Goal: Transaction & Acquisition: Book appointment/travel/reservation

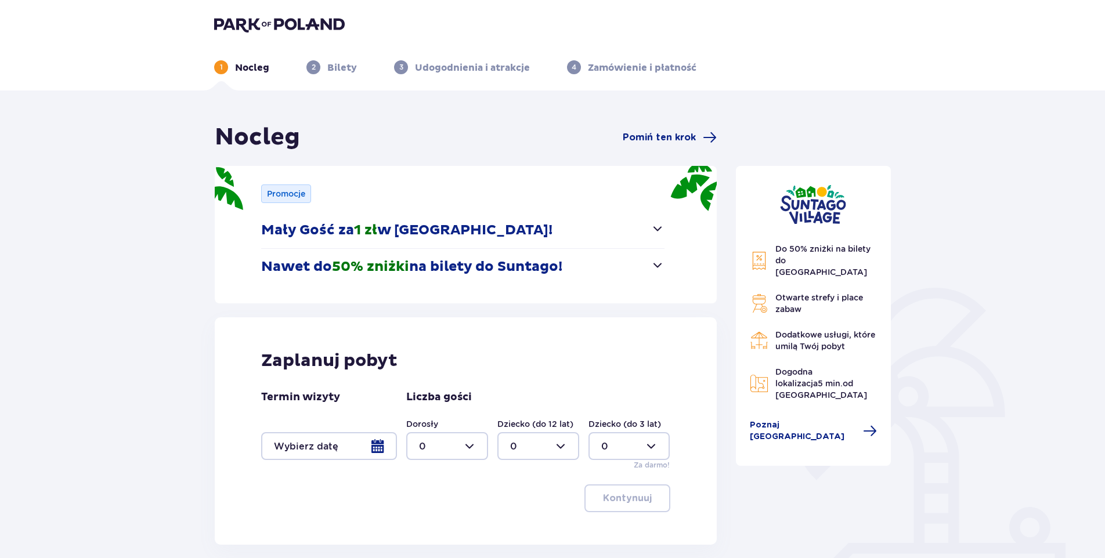
click at [657, 266] on span "button" at bounding box center [657, 265] width 14 height 14
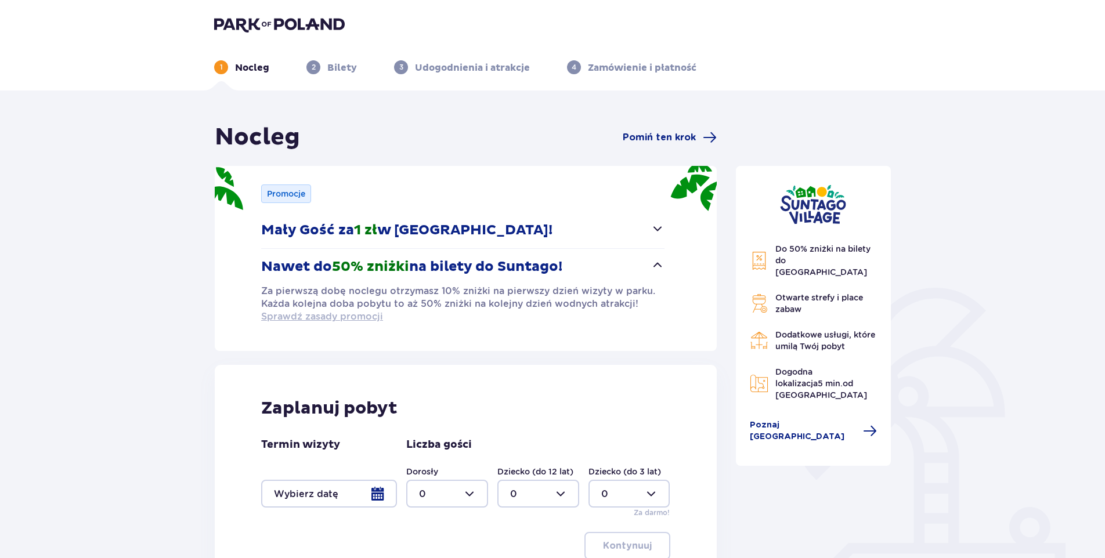
click at [332, 319] on span "Sprawdź zasady promocji" at bounding box center [322, 316] width 122 height 13
click at [651, 227] on span "button" at bounding box center [657, 229] width 14 height 14
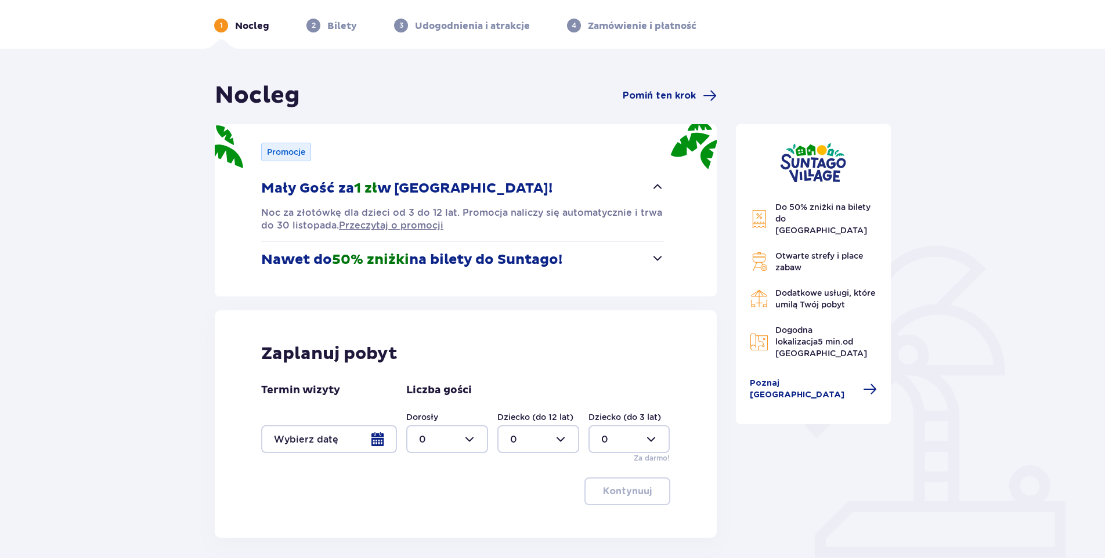
scroll to position [91, 0]
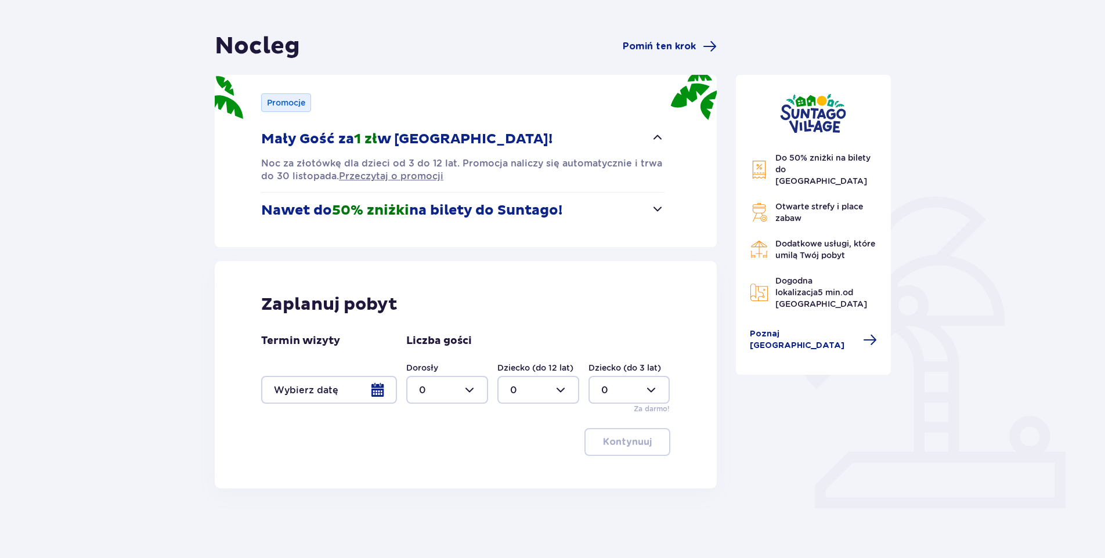
click at [373, 394] on div at bounding box center [329, 390] width 136 height 28
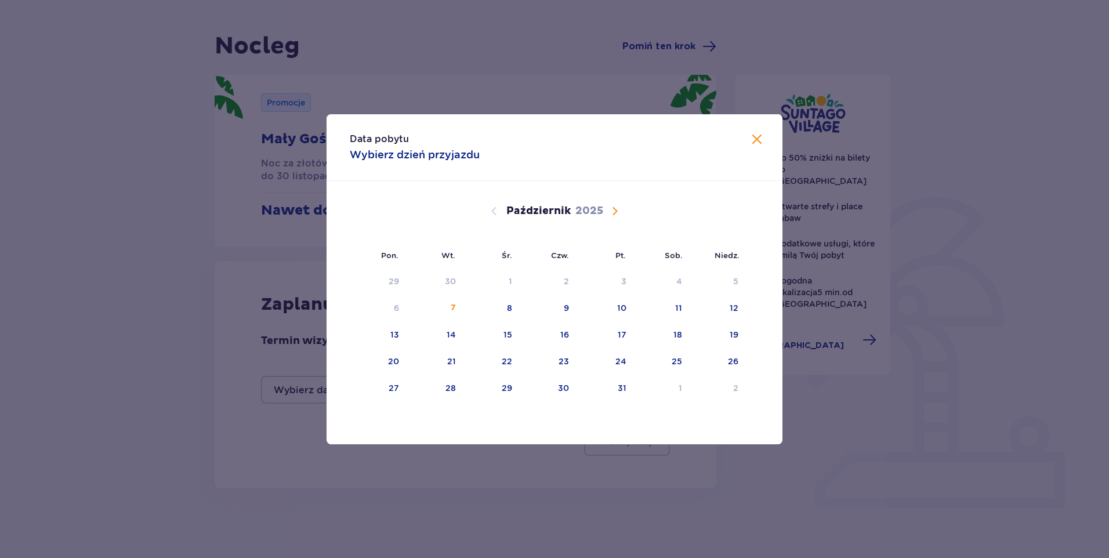
click at [617, 212] on span "Następny miesiąc" at bounding box center [615, 211] width 14 height 14
click at [682, 309] on div "8" at bounding box center [661, 309] width 56 height 26
click at [395, 332] on div "10" at bounding box center [394, 335] width 9 height 12
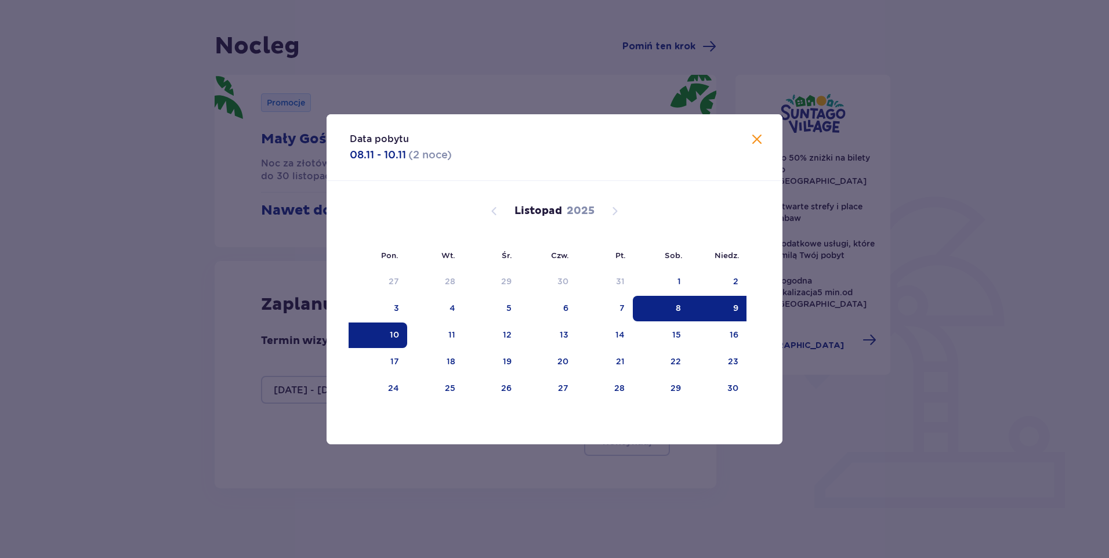
type input "[DATE] - [DATE]"
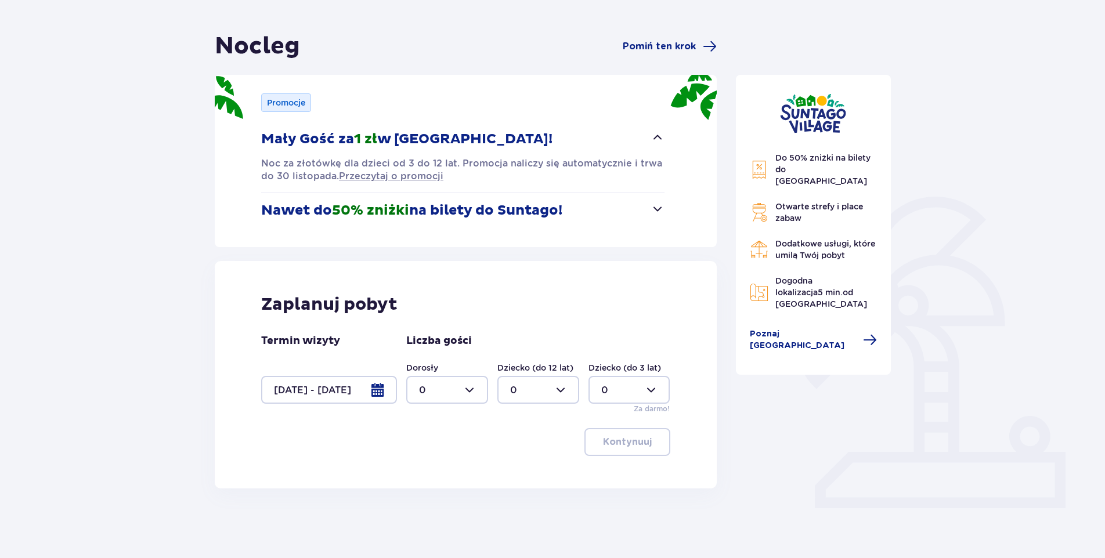
click at [464, 391] on div at bounding box center [447, 390] width 82 height 28
click at [426, 473] on div "2" at bounding box center [447, 474] width 56 height 13
type input "2"
click at [531, 390] on div at bounding box center [538, 390] width 82 height 28
click at [518, 449] on div "1" at bounding box center [538, 449] width 56 height 13
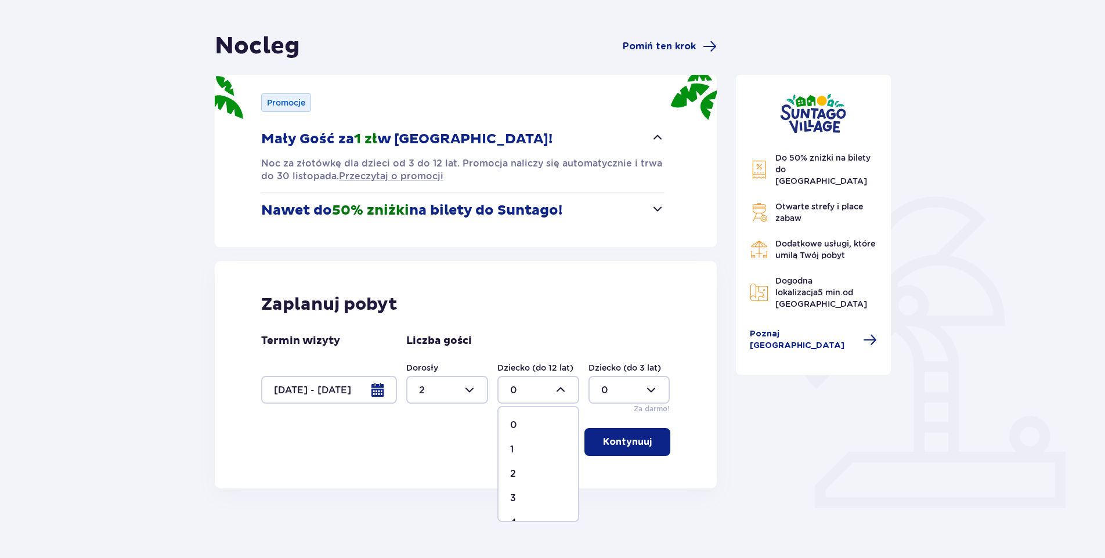
type input "1"
click at [637, 443] on p "Kontynuuj" at bounding box center [627, 442] width 49 height 13
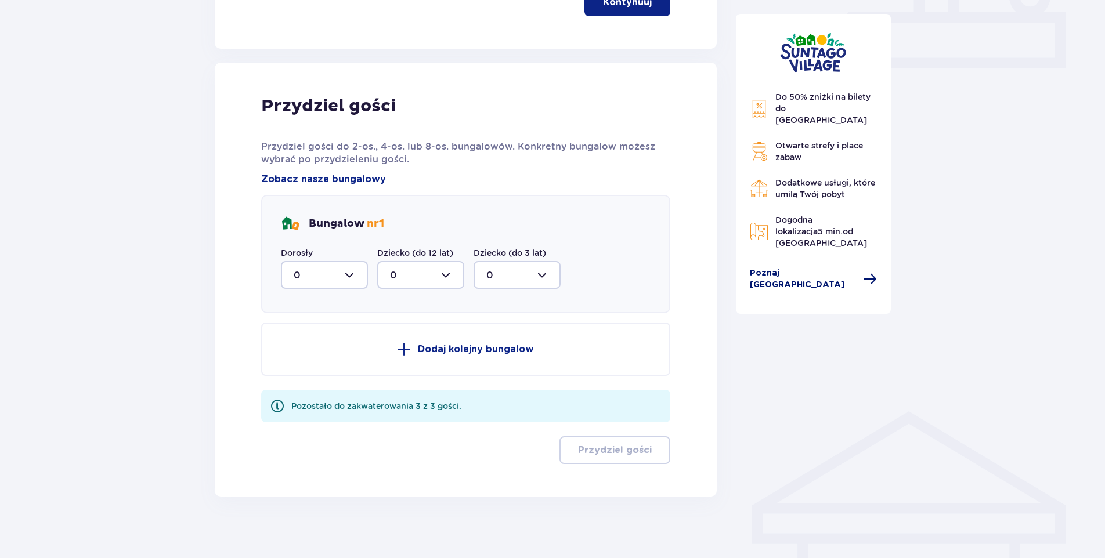
scroll to position [539, 0]
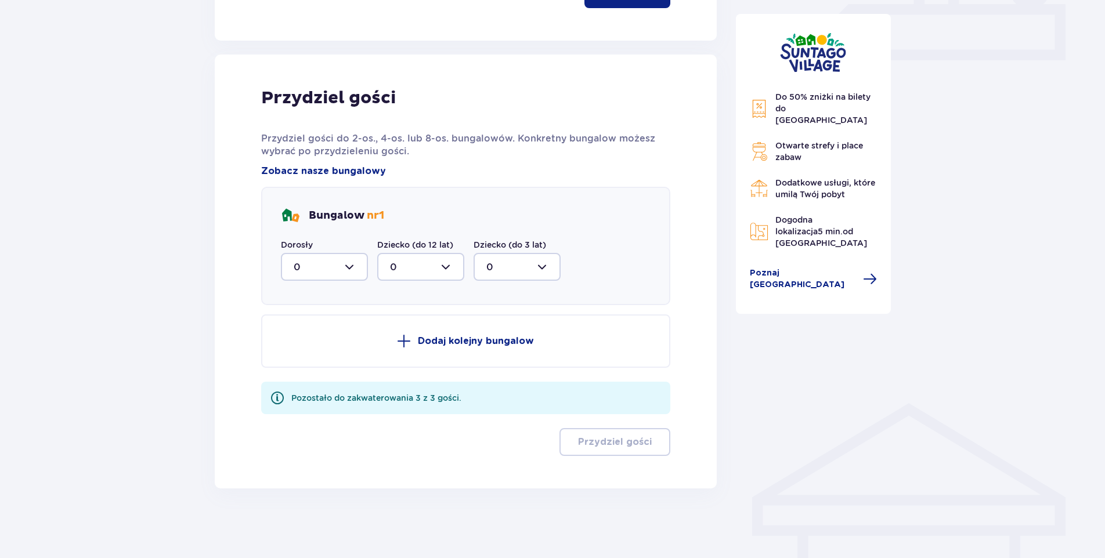
click at [352, 264] on div at bounding box center [324, 267] width 87 height 28
click at [310, 352] on div "2" at bounding box center [325, 351] width 62 height 13
type input "2"
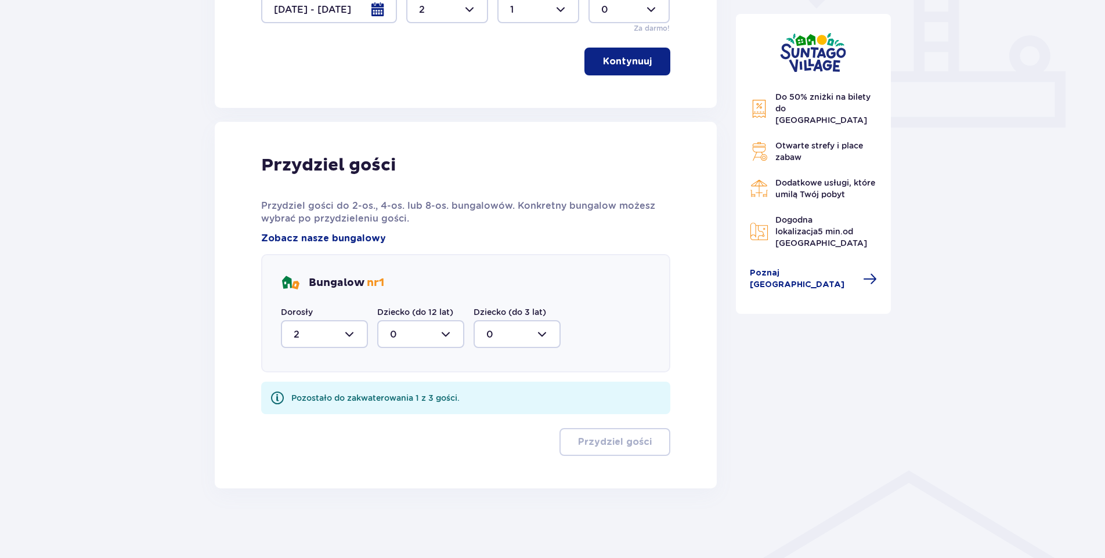
click at [441, 333] on div at bounding box center [420, 334] width 87 height 28
click at [416, 386] on span "1" at bounding box center [420, 394] width 85 height 24
type input "1"
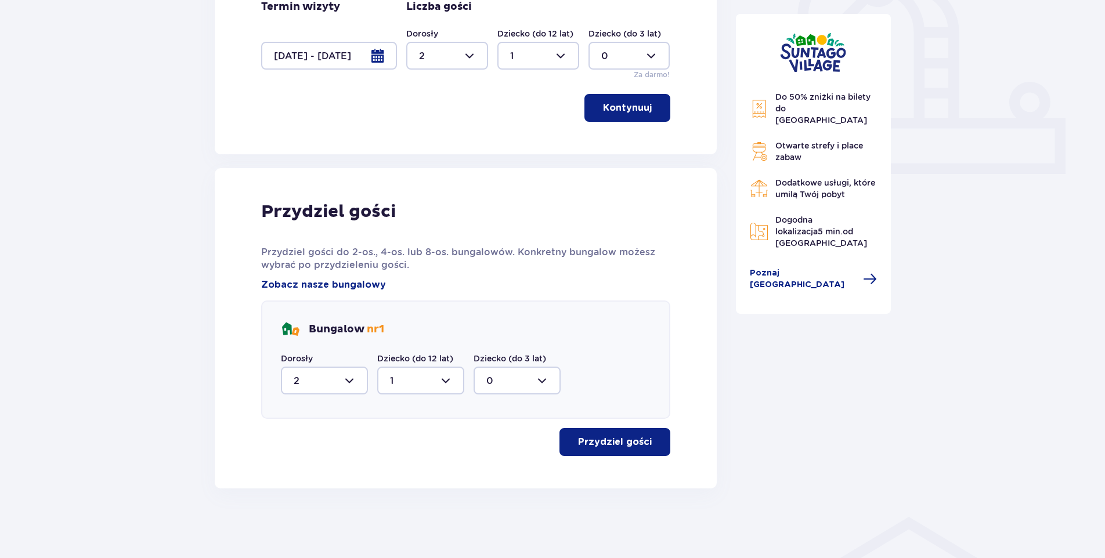
click at [628, 443] on p "Przydziel gości" at bounding box center [615, 442] width 74 height 13
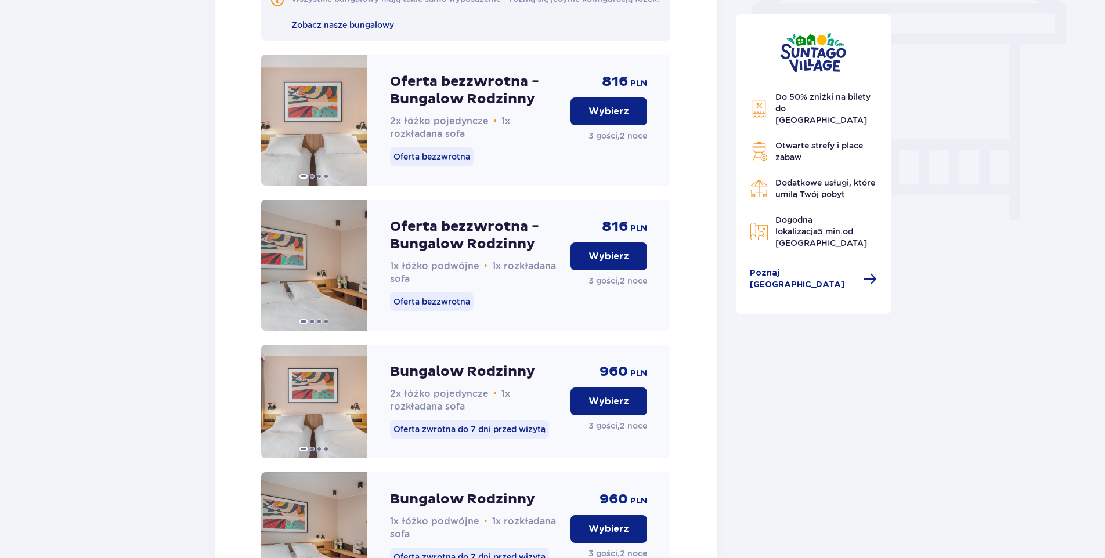
scroll to position [1030, 0]
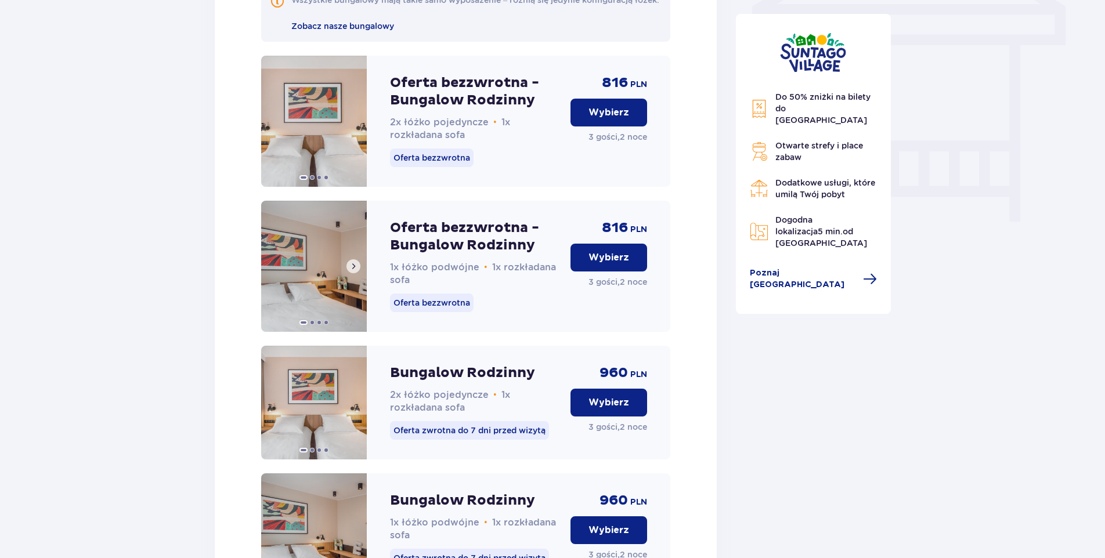
click at [351, 271] on span at bounding box center [353, 266] width 9 height 9
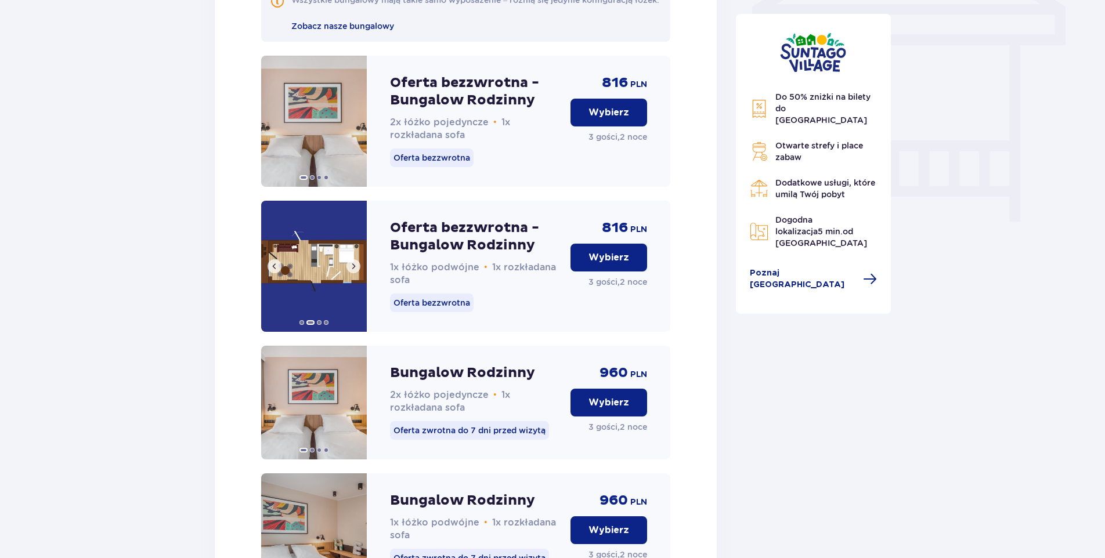
click at [351, 271] on span at bounding box center [353, 266] width 9 height 9
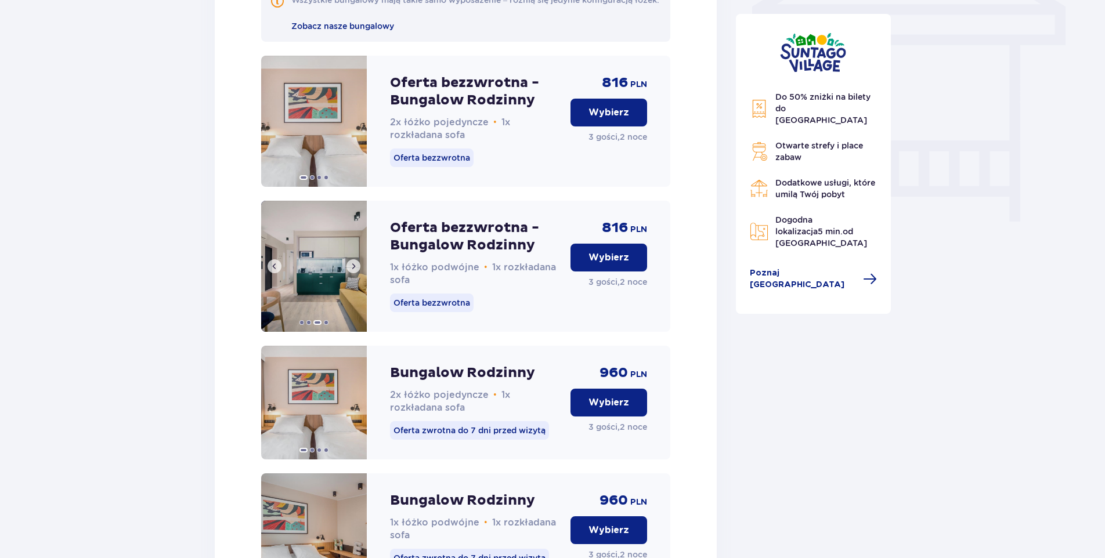
click at [351, 271] on span at bounding box center [353, 266] width 9 height 9
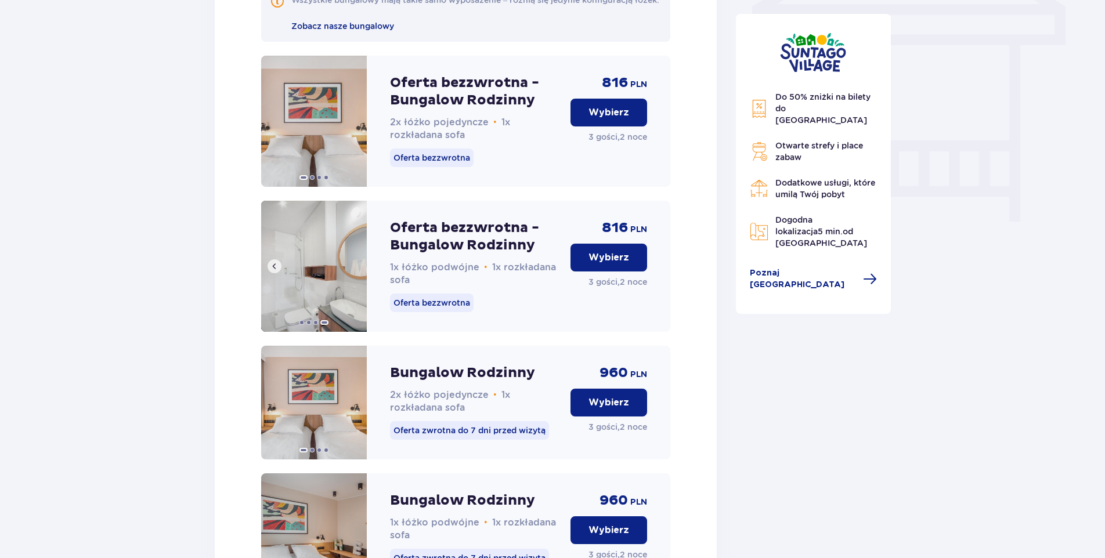
click at [351, 277] on img at bounding box center [314, 266] width 106 height 131
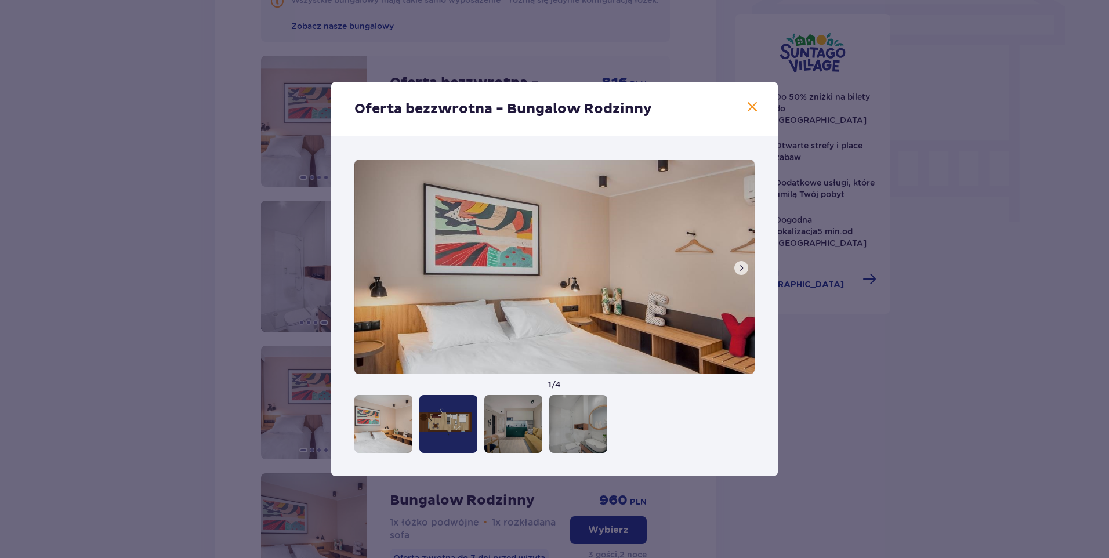
click at [751, 109] on span at bounding box center [753, 107] width 14 height 14
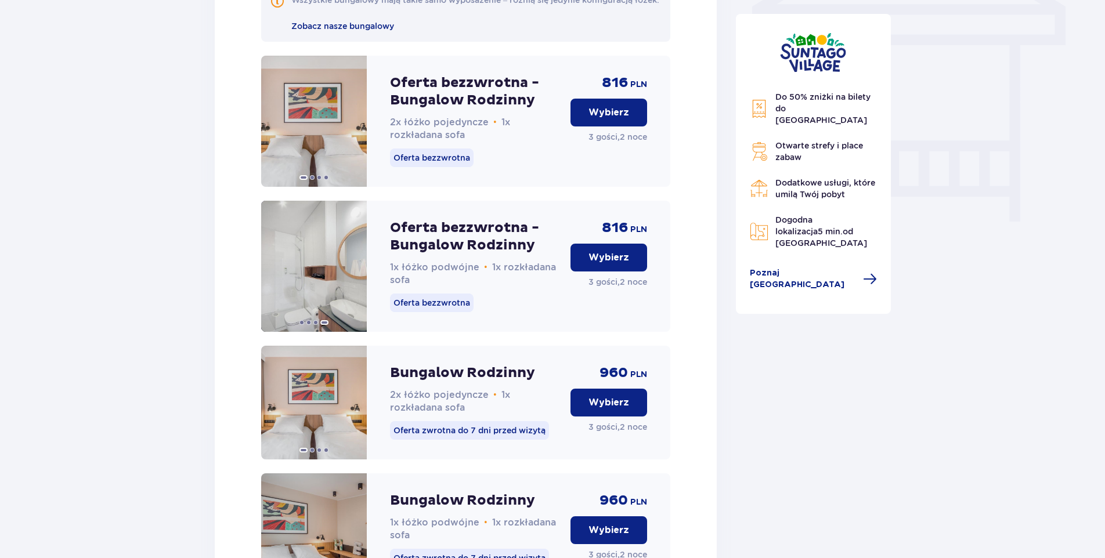
click at [616, 264] on p "Wybierz" at bounding box center [608, 257] width 41 height 13
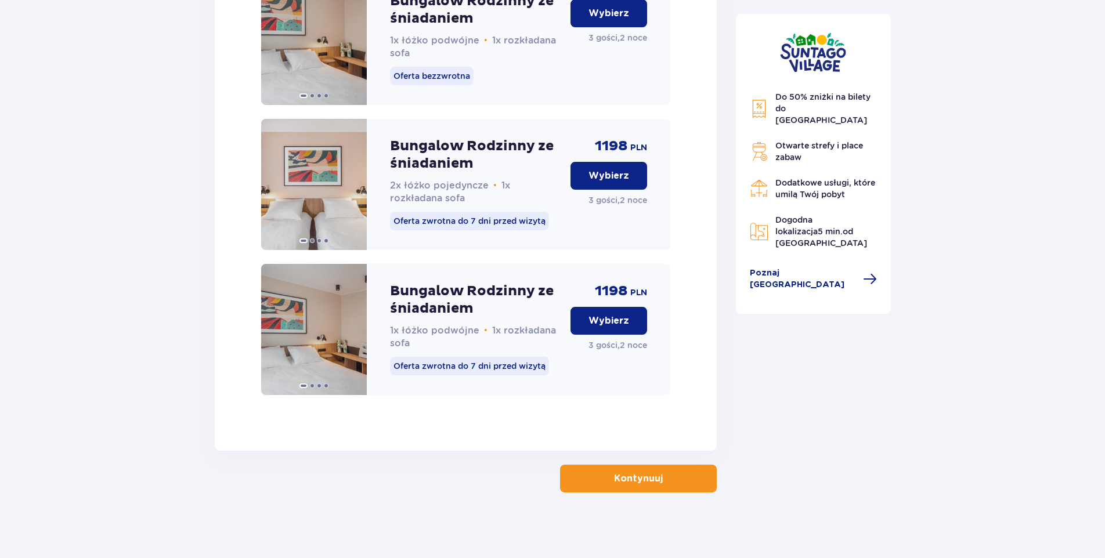
scroll to position [1853, 0]
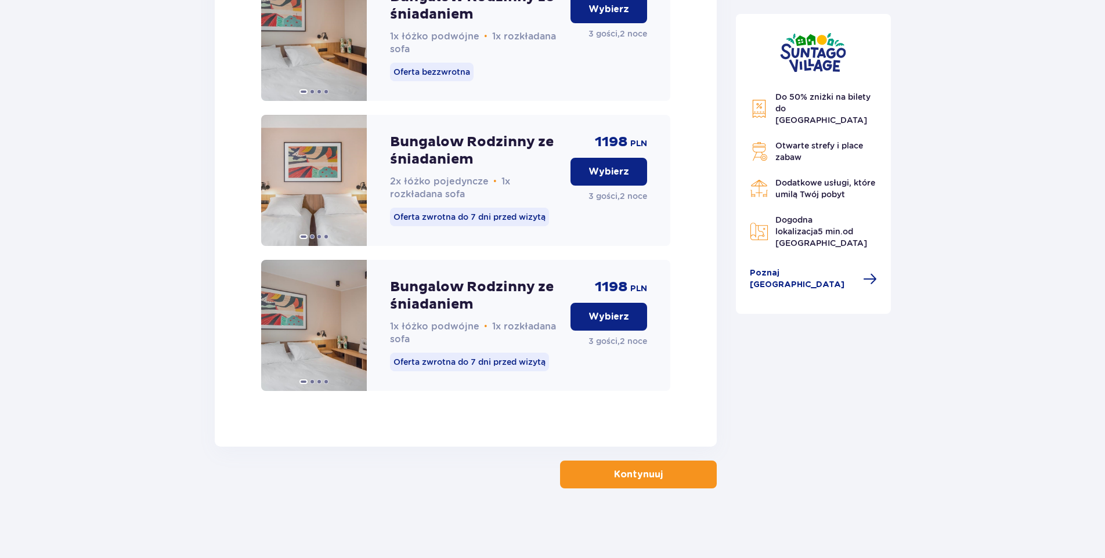
click at [639, 477] on p "Kontynuuj" at bounding box center [638, 474] width 49 height 13
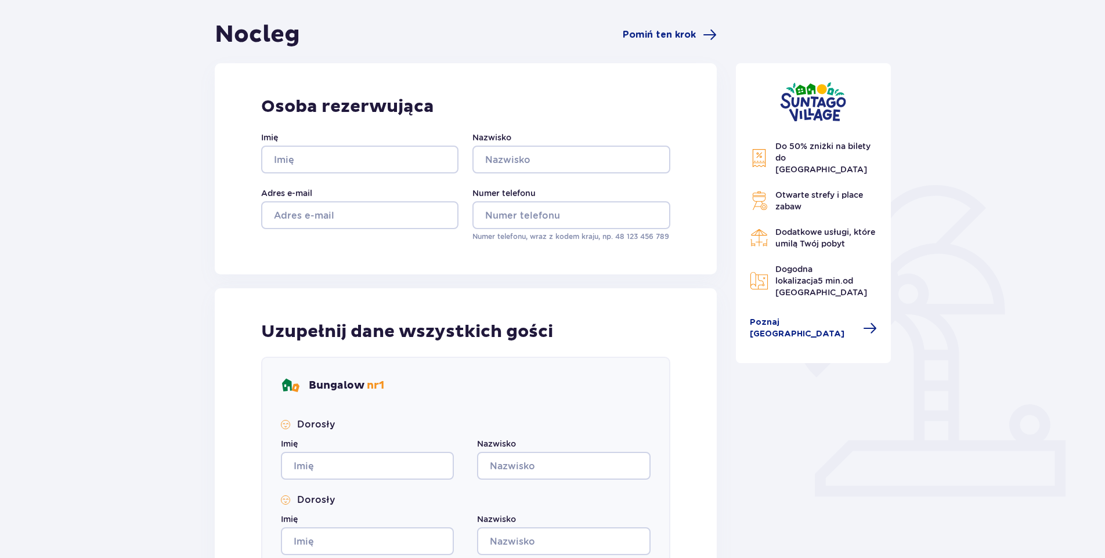
scroll to position [70, 0]
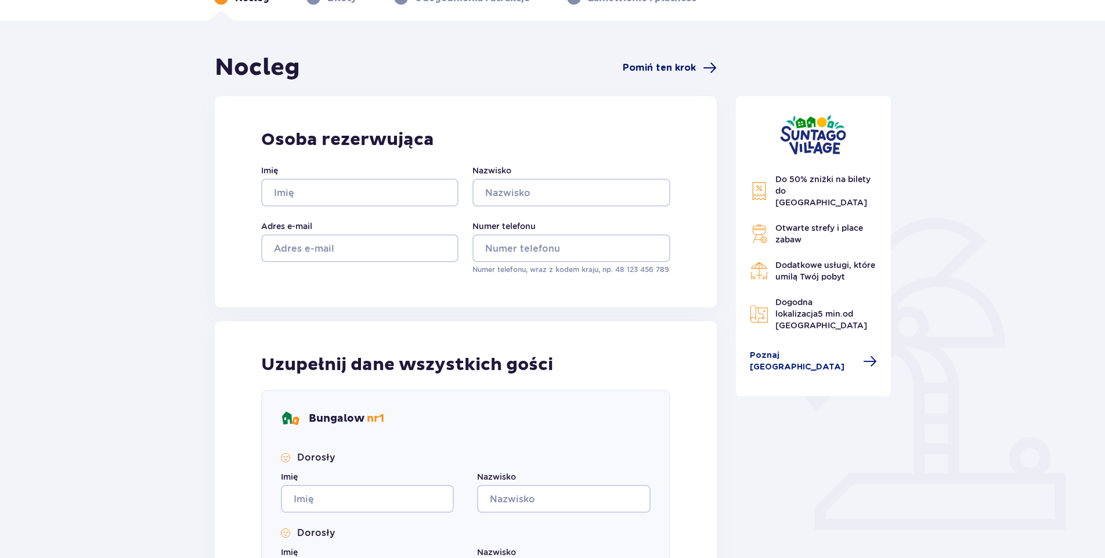
click at [668, 64] on span "Pomiń ten krok" at bounding box center [659, 68] width 73 height 13
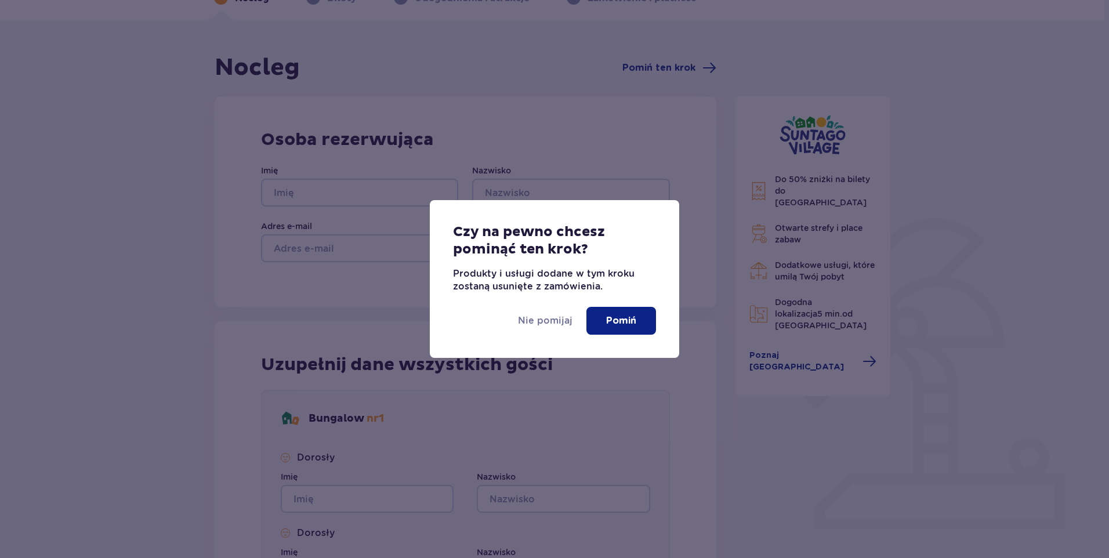
click at [543, 324] on p "Nie pomijaj" at bounding box center [545, 320] width 55 height 13
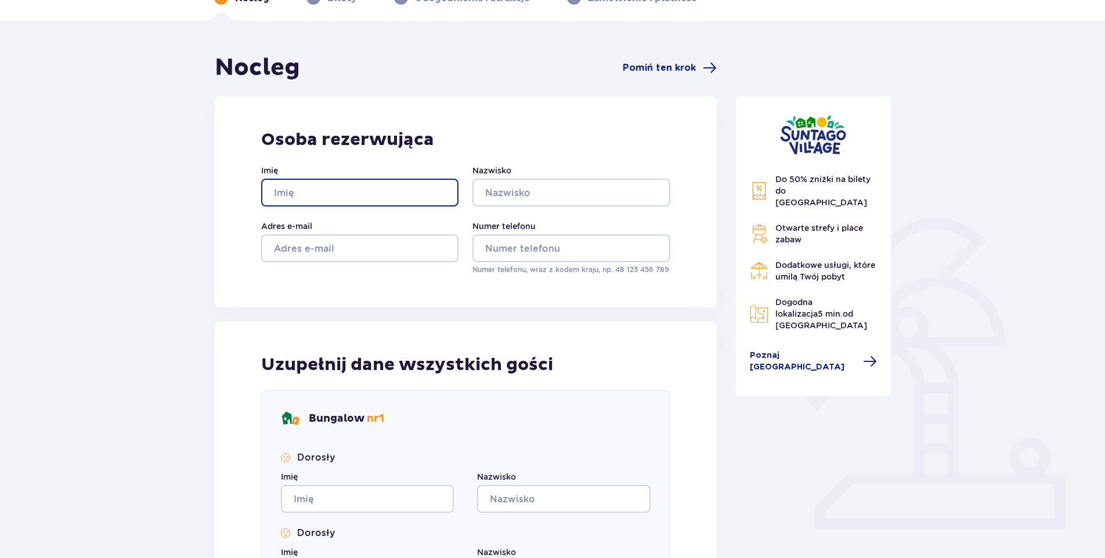
click at [362, 191] on input "Imię" at bounding box center [359, 193] width 197 height 28
click at [276, 191] on input "[PERSON_NAME]" at bounding box center [359, 193] width 197 height 28
click at [279, 191] on input "[PERSON_NAME]" at bounding box center [359, 193] width 197 height 28
type input "[PERSON_NAME]"
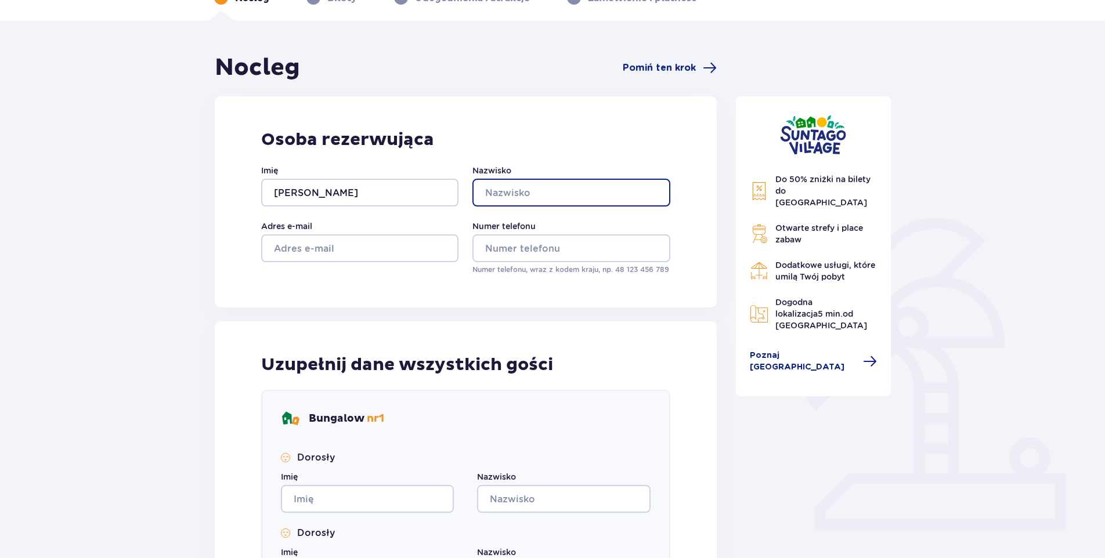
click at [572, 189] on input "Nazwisko" at bounding box center [570, 193] width 197 height 28
type input "[PERSON_NAME]"
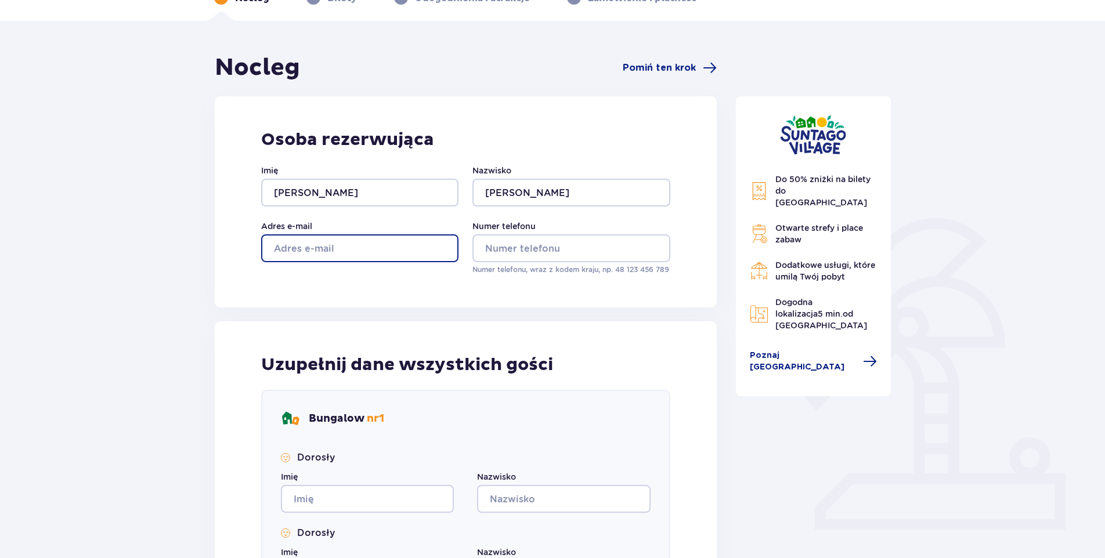
click at [298, 248] on input "Adres e-mail" at bounding box center [359, 248] width 197 height 28
type input "kasia_cichor"
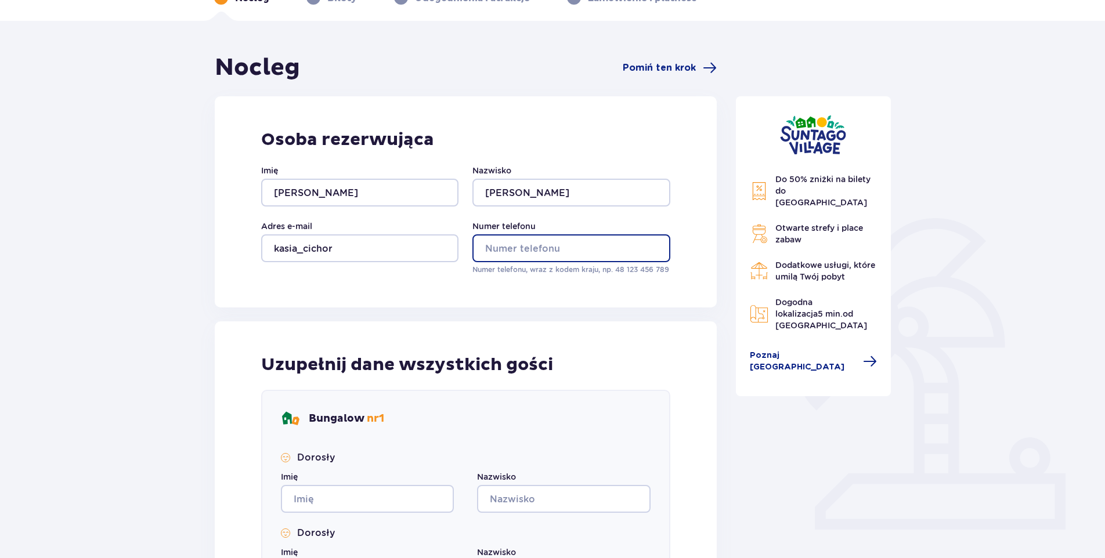
click at [606, 236] on input "Numer telefonu" at bounding box center [570, 248] width 197 height 28
type input "603216094"
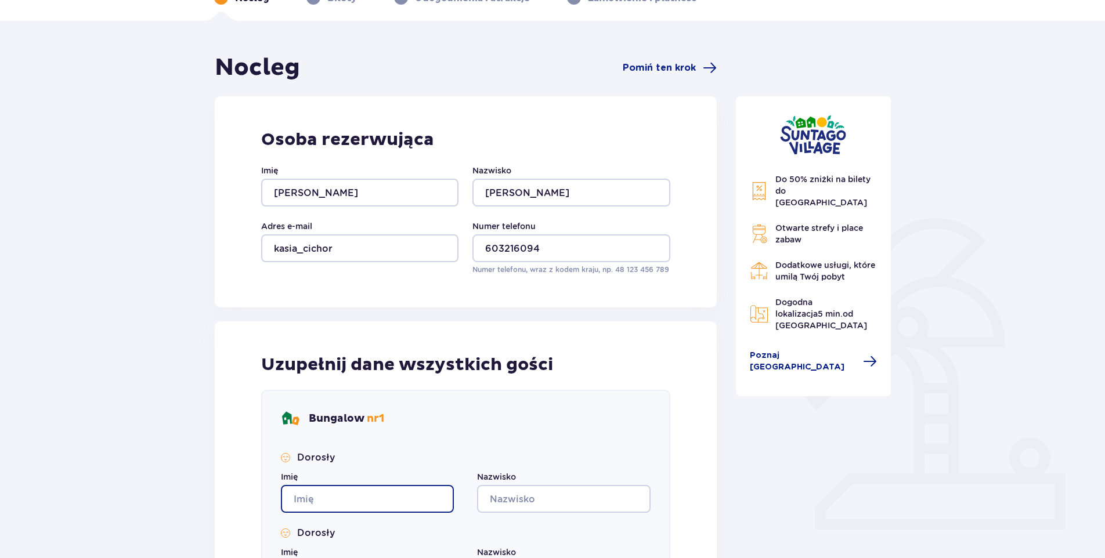
click at [404, 496] on input "Imię" at bounding box center [367, 499] width 173 height 28
type input "[PERSON_NAME]"
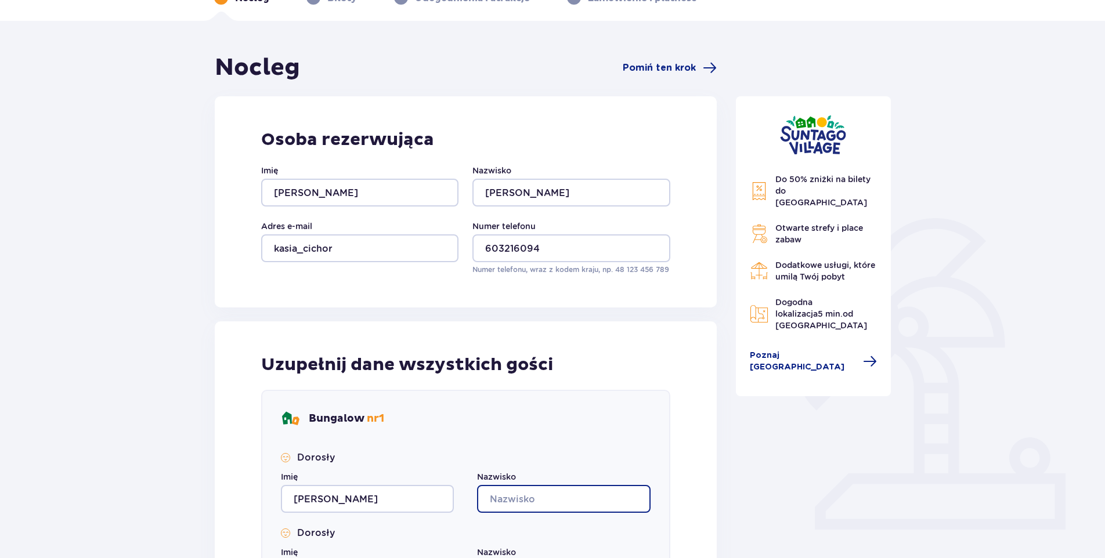
click at [501, 499] on input "Nazwisko" at bounding box center [563, 499] width 173 height 28
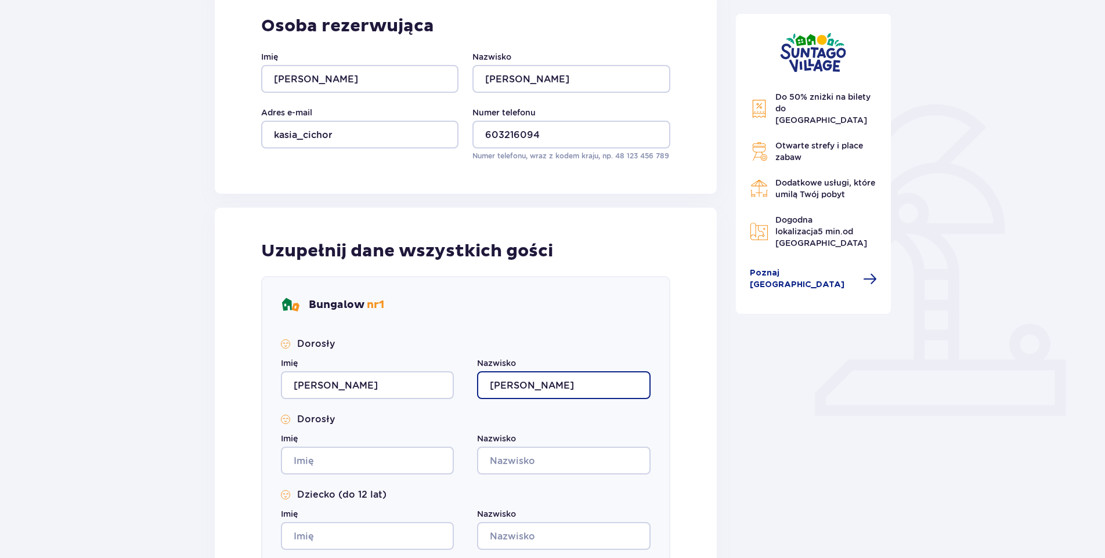
scroll to position [186, 0]
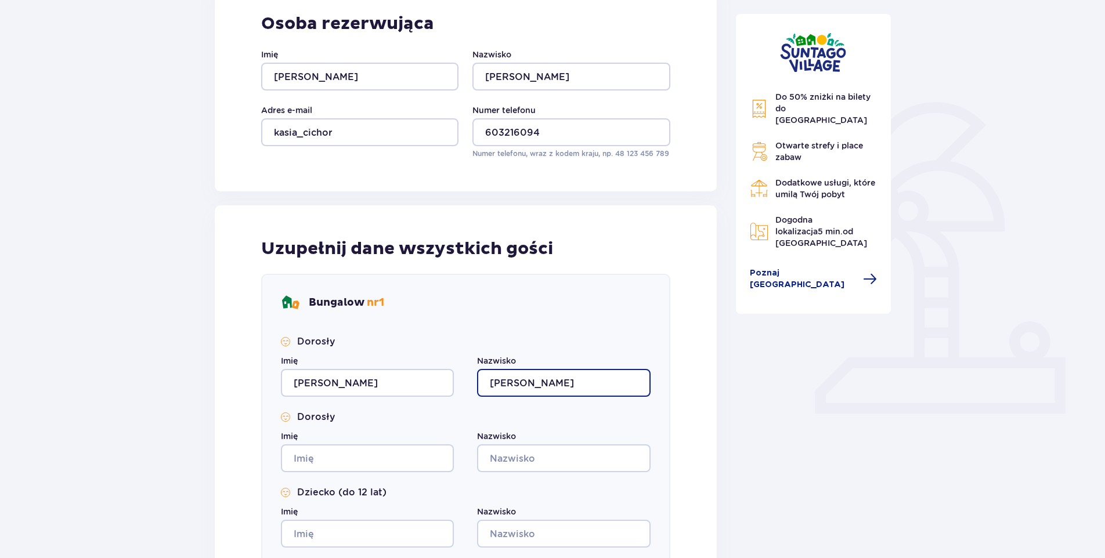
type input "[PERSON_NAME]"
click at [365, 446] on input "Imię" at bounding box center [367, 458] width 173 height 28
type input "K"
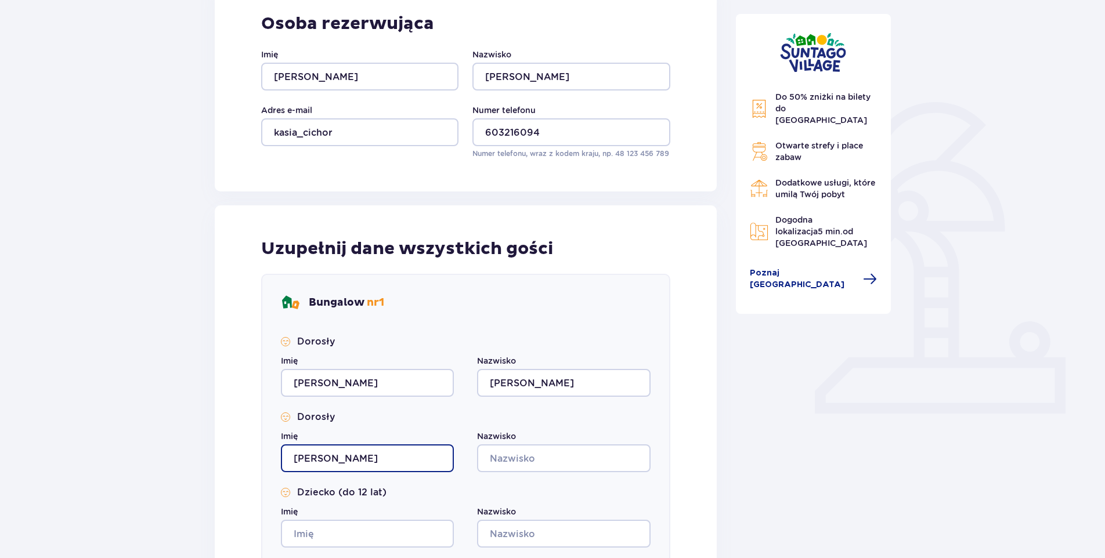
type input "[PERSON_NAME]"
click at [561, 457] on input "Nazwisko" at bounding box center [563, 458] width 173 height 28
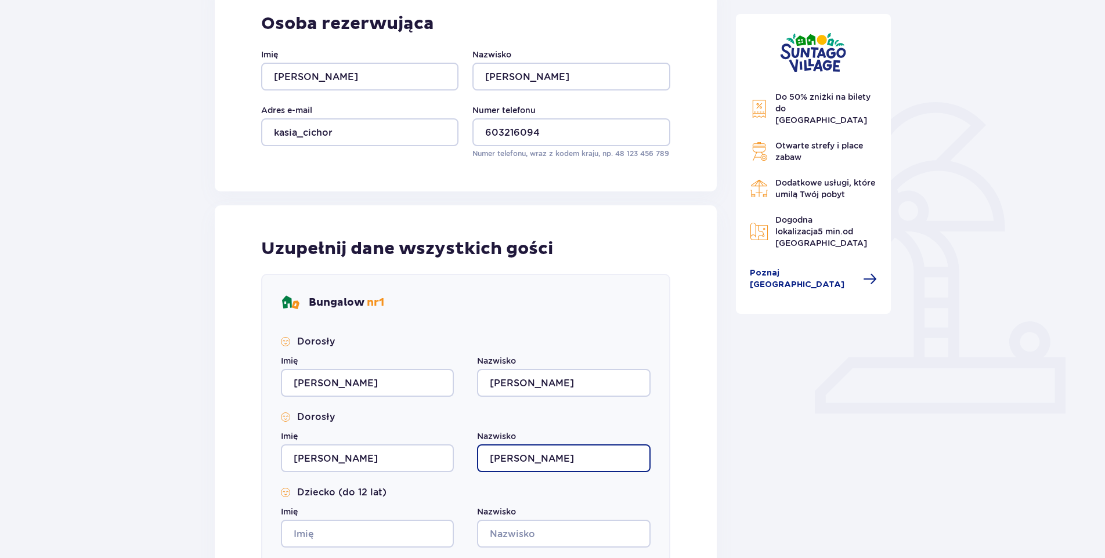
type input "[PERSON_NAME]"
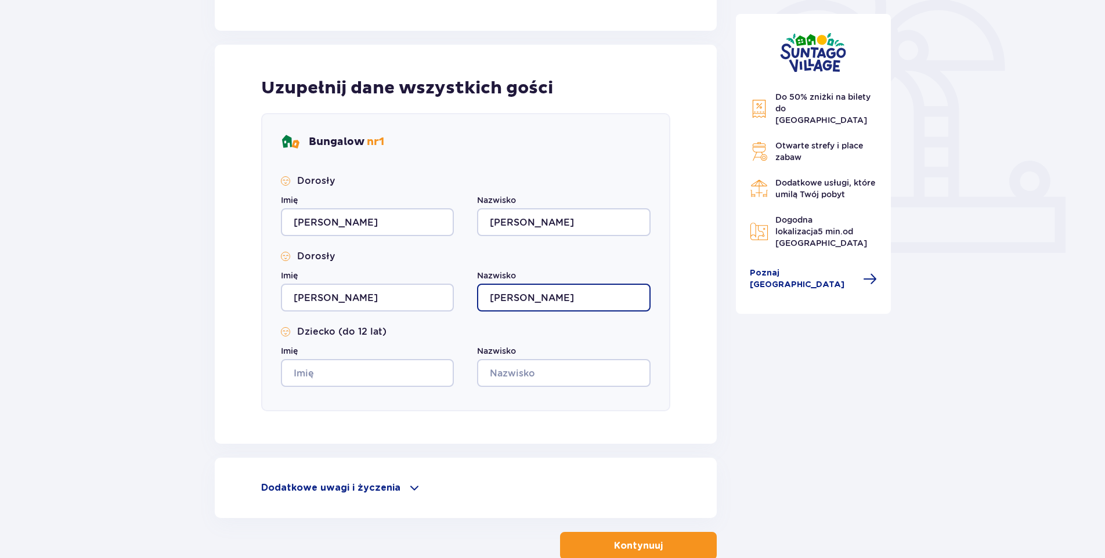
scroll to position [360, 0]
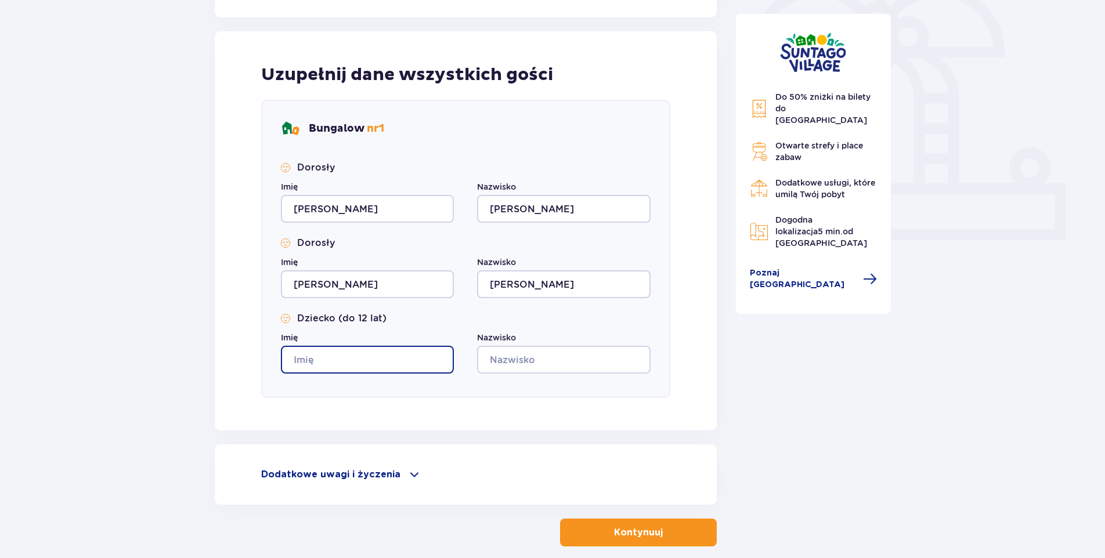
click at [326, 353] on input "Imię" at bounding box center [367, 360] width 173 height 28
type input "[PERSON_NAME]"
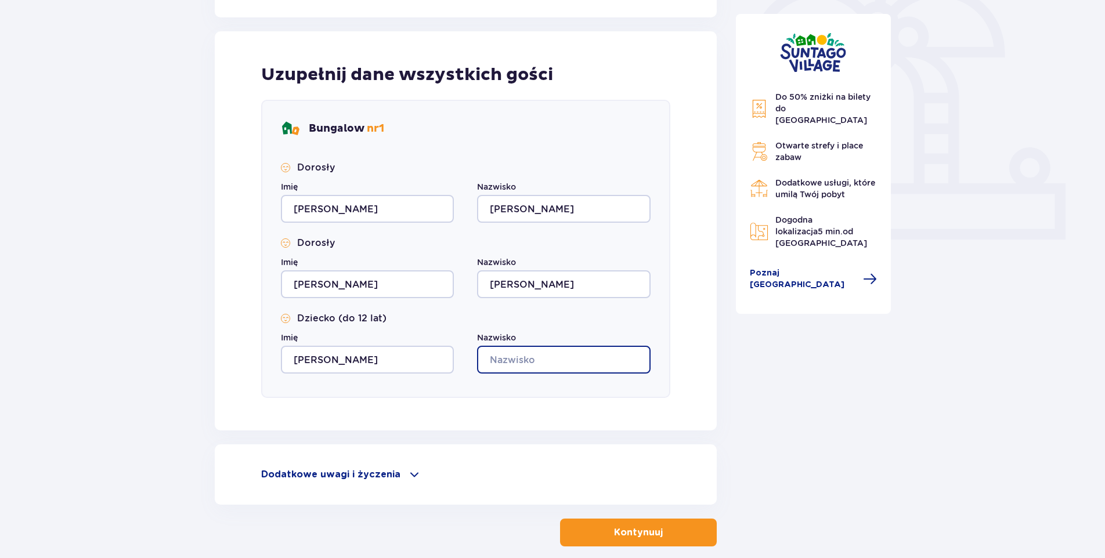
click at [544, 367] on input "Nazwisko" at bounding box center [563, 360] width 173 height 28
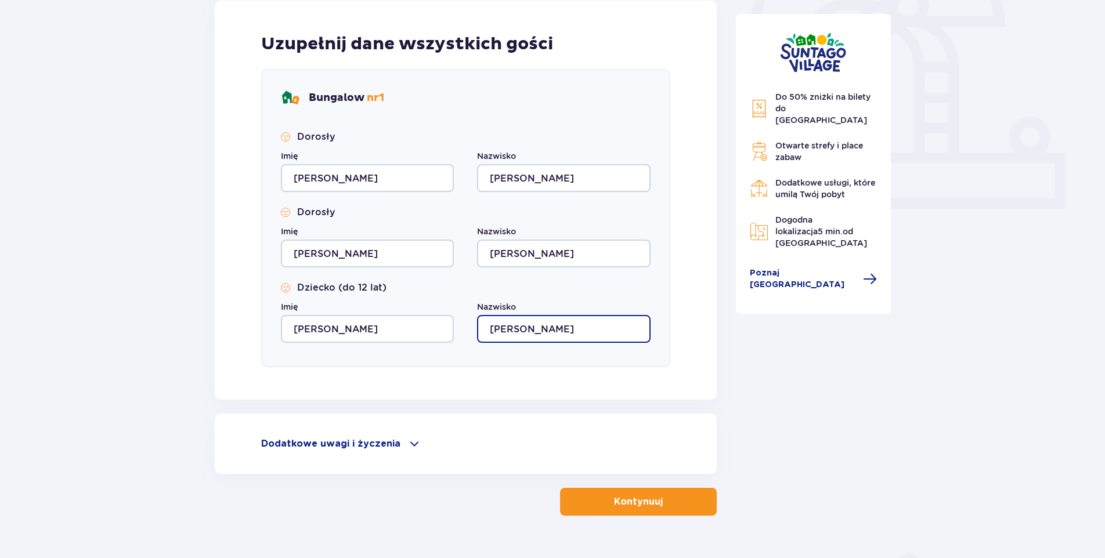
scroll to position [418, 0]
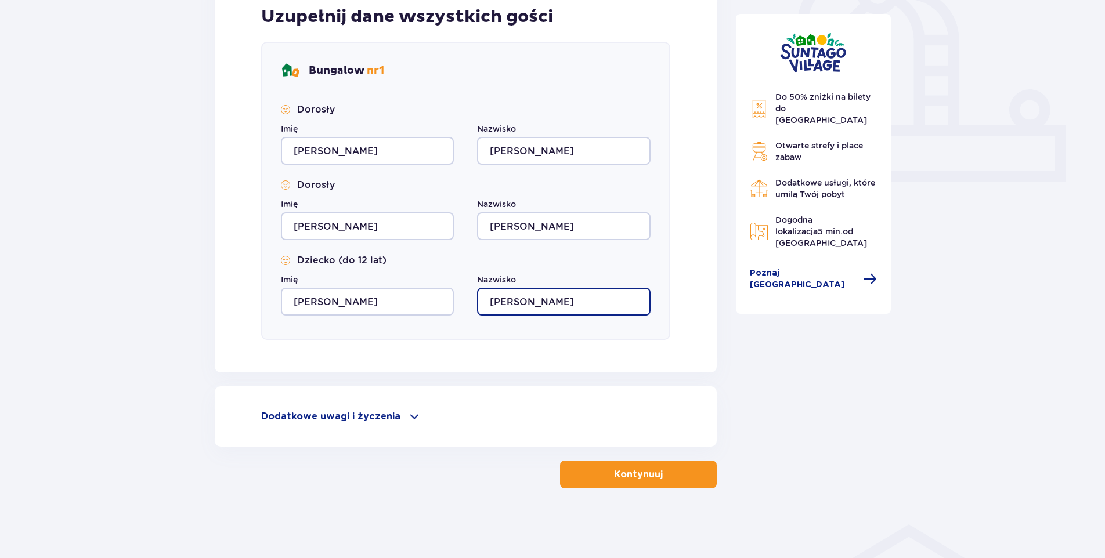
type input "[PERSON_NAME]"
click at [397, 413] on div "Dodatkowe uwagi i życzenia" at bounding box center [465, 417] width 409 height 14
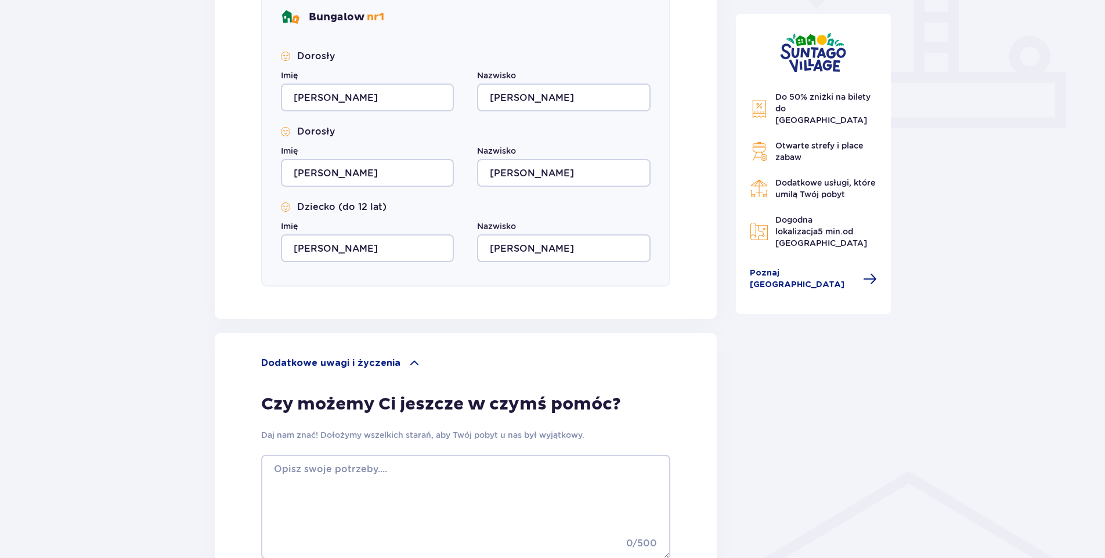
scroll to position [592, 0]
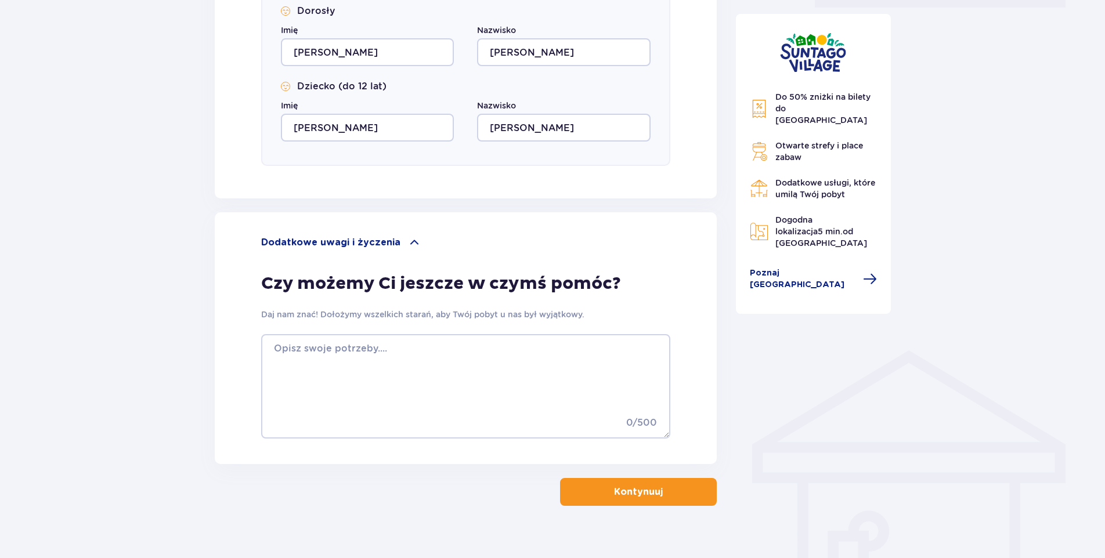
click at [668, 487] on span "button" at bounding box center [665, 492] width 14 height 14
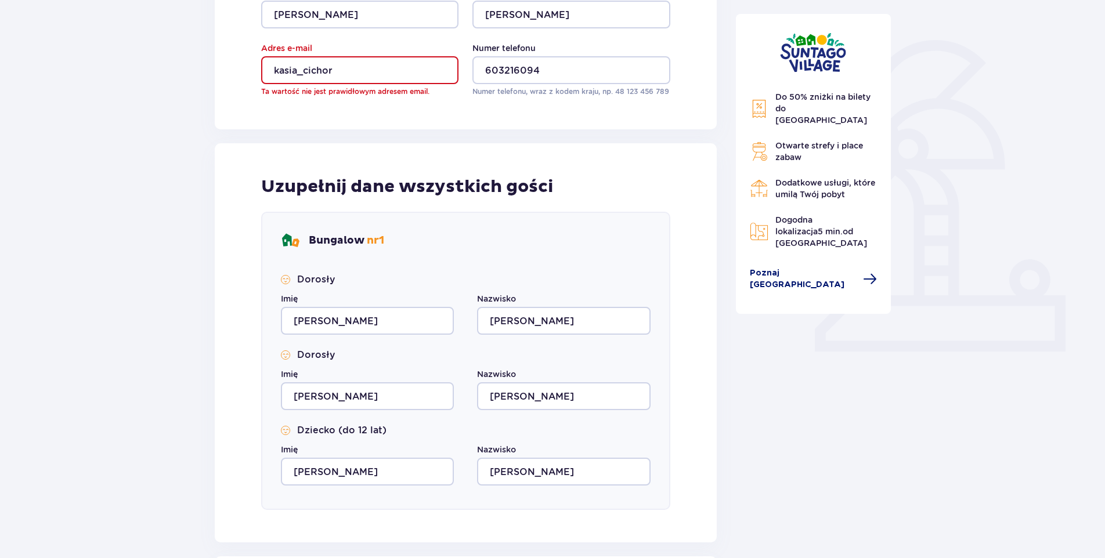
scroll to position [246, 0]
click at [335, 69] on input "kasia_cichor" at bounding box center [359, 72] width 197 height 28
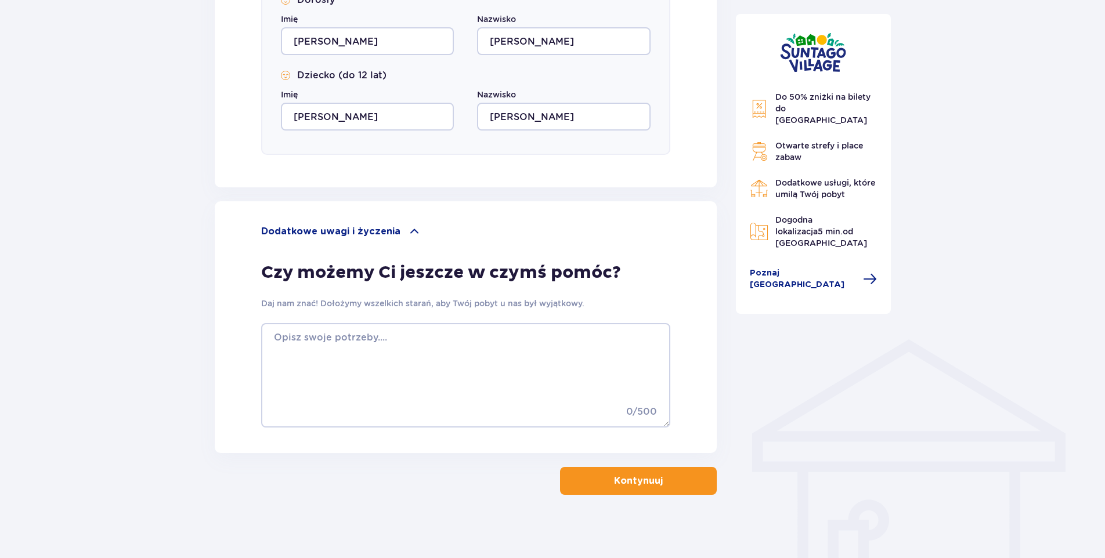
scroll to position [609, 0]
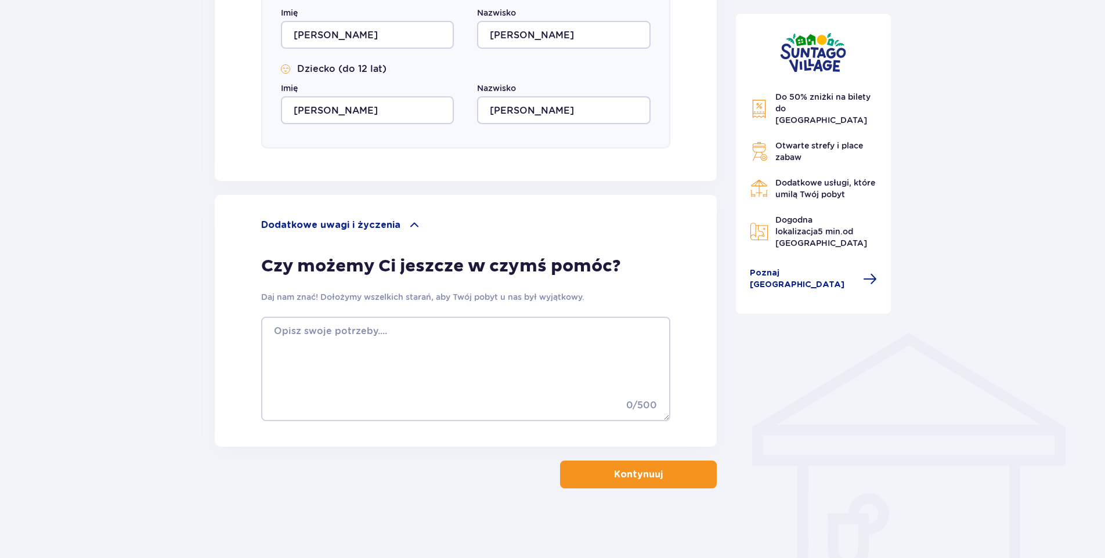
type input "[EMAIL_ADDRESS][DOMAIN_NAME]"
click at [619, 476] on p "Kontynuuj" at bounding box center [638, 474] width 49 height 13
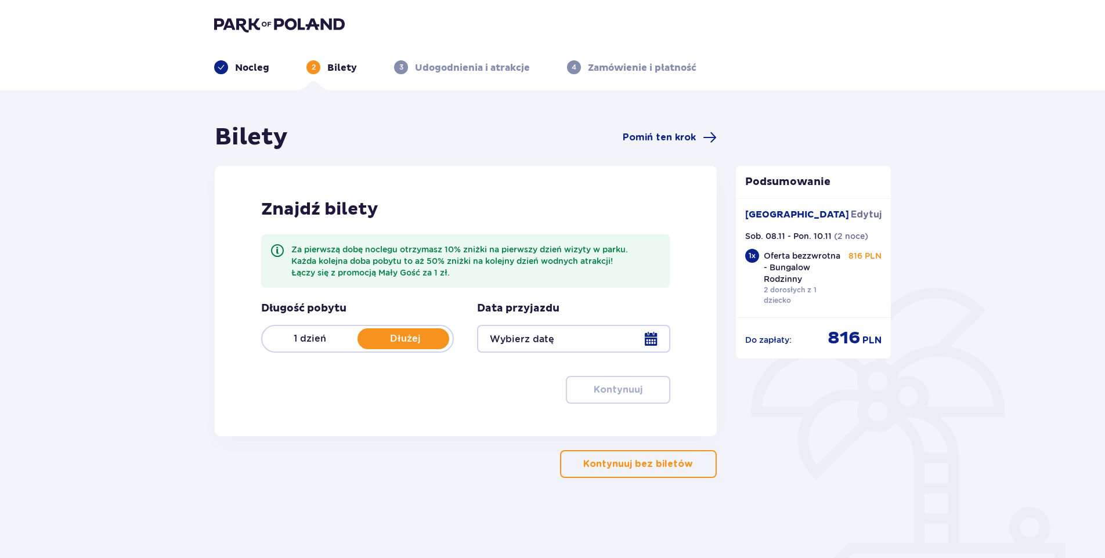
click at [408, 338] on p "Dłużej" at bounding box center [404, 338] width 95 height 13
click at [639, 343] on div at bounding box center [573, 339] width 193 height 28
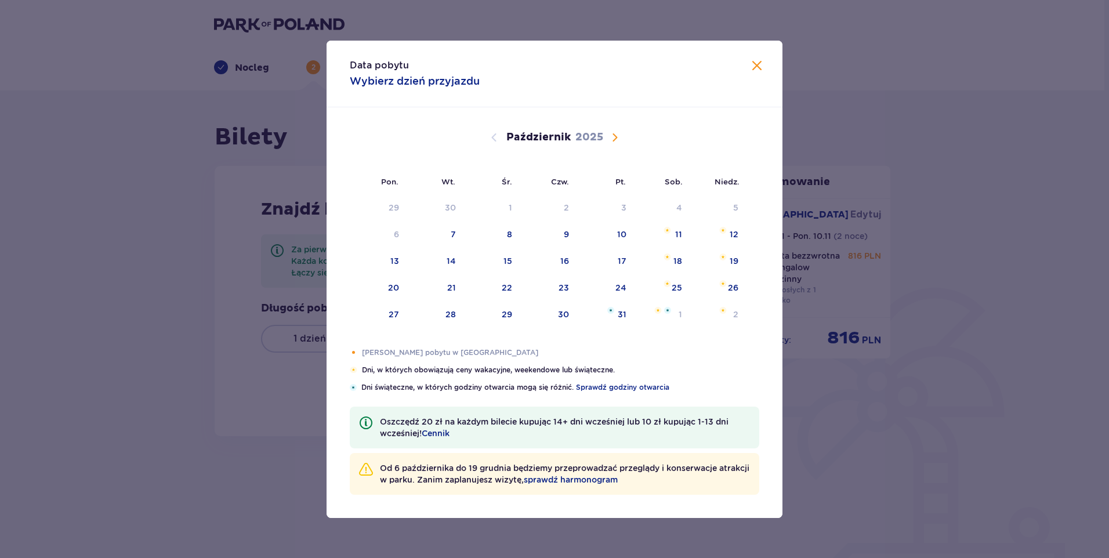
click at [614, 132] on span "Następny miesiąc" at bounding box center [615, 138] width 14 height 14
click at [672, 233] on div "8" at bounding box center [661, 235] width 56 height 26
click at [435, 259] on div "Data niedostępna. wtorek, 11 listopada 2025" at bounding box center [435, 257] width 17 height 7
click at [449, 264] on div "11" at bounding box center [452, 261] width 7 height 12
click at [756, 68] on span "Zamknij" at bounding box center [757, 66] width 14 height 14
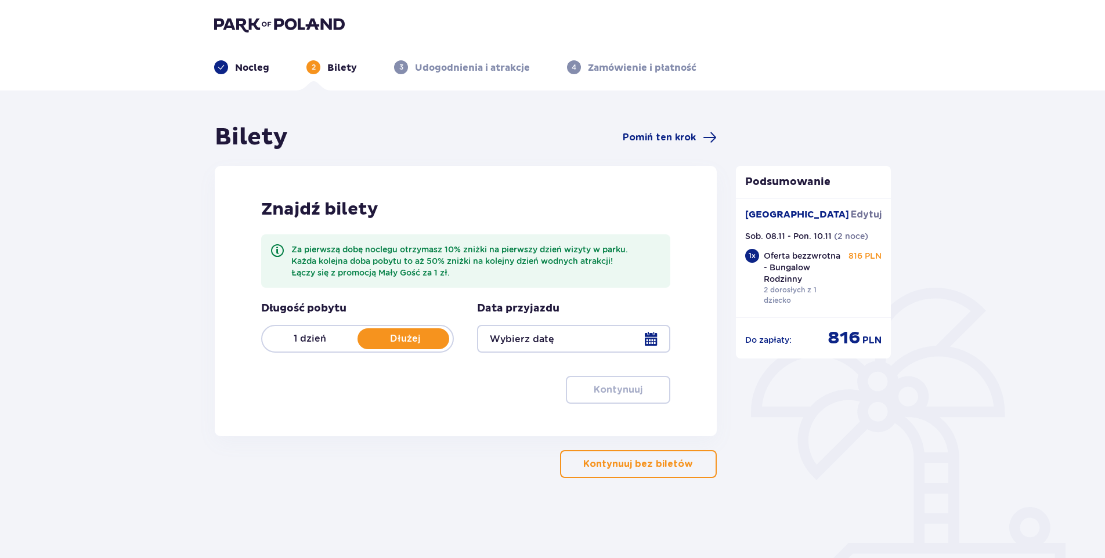
click at [402, 334] on p "Dłużej" at bounding box center [404, 338] width 95 height 13
click at [422, 341] on p "Dłużej" at bounding box center [404, 338] width 95 height 13
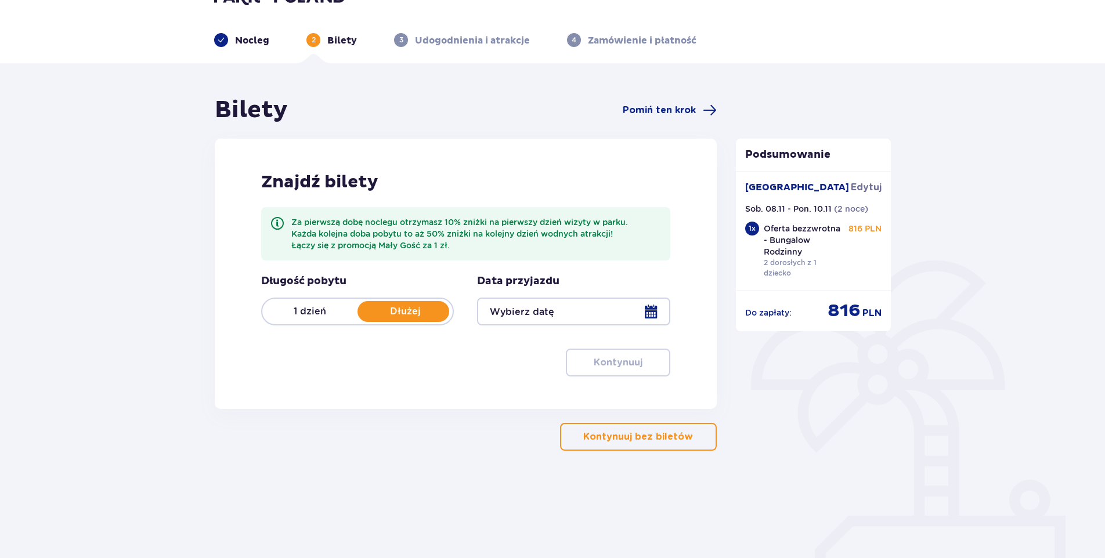
scroll to position [42, 0]
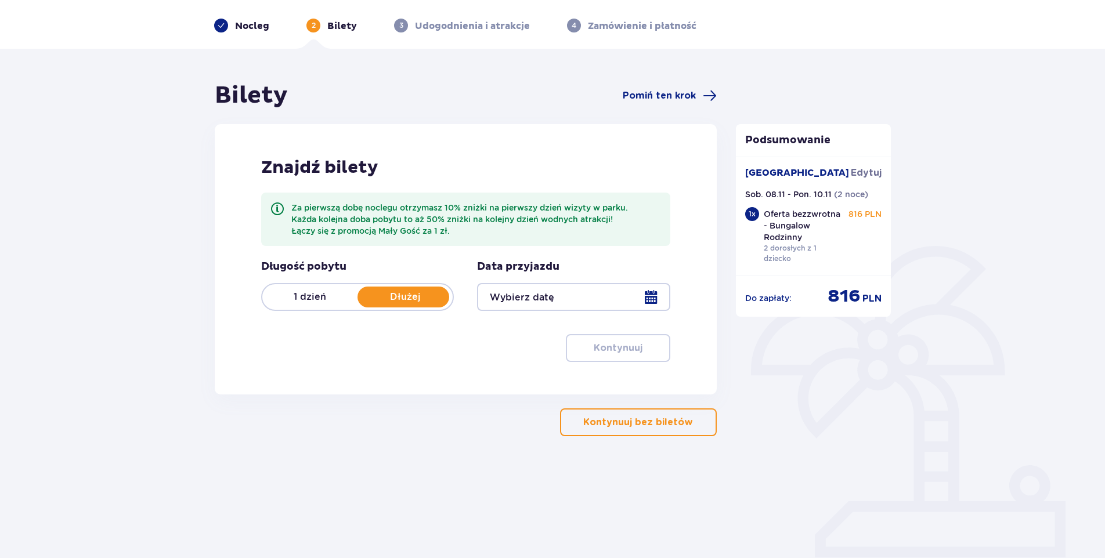
click at [607, 298] on div at bounding box center [573, 297] width 193 height 28
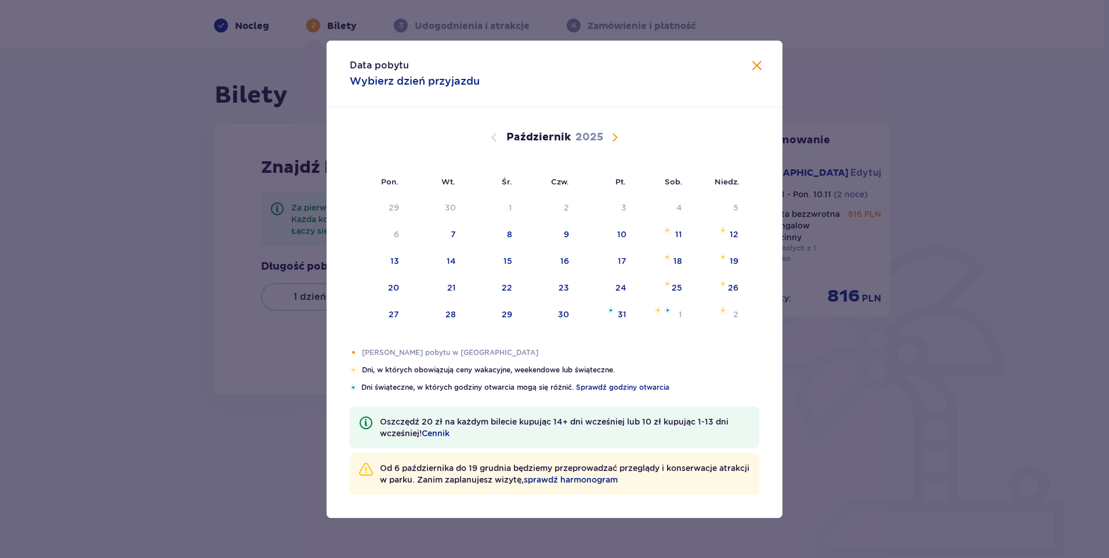
click at [616, 136] on span "Następny miesiąc" at bounding box center [615, 138] width 14 height 14
click at [629, 234] on div "7" at bounding box center [605, 235] width 56 height 26
click at [398, 263] on div "10" at bounding box center [394, 261] width 9 height 12
click at [670, 229] on div "8" at bounding box center [661, 235] width 56 height 26
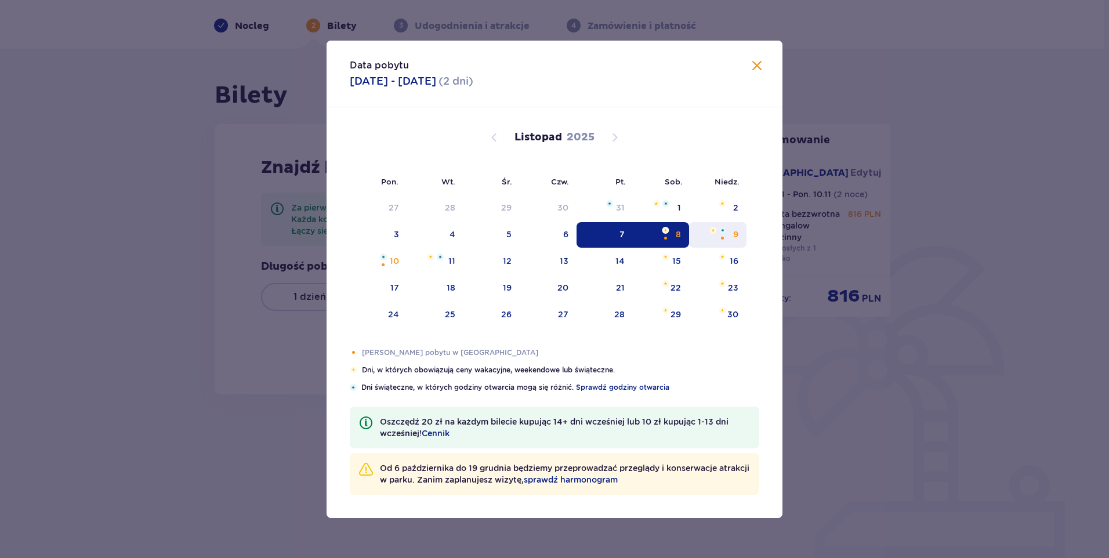
click at [725, 234] on div "Pomarańczowa kropka" at bounding box center [723, 238] width 8 height 8
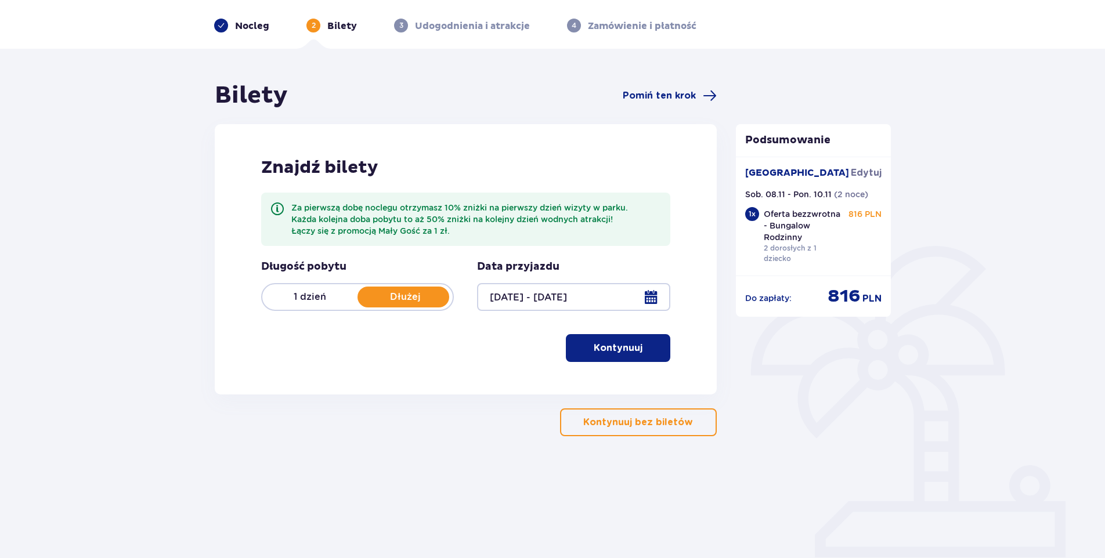
click at [525, 292] on div at bounding box center [573, 297] width 193 height 28
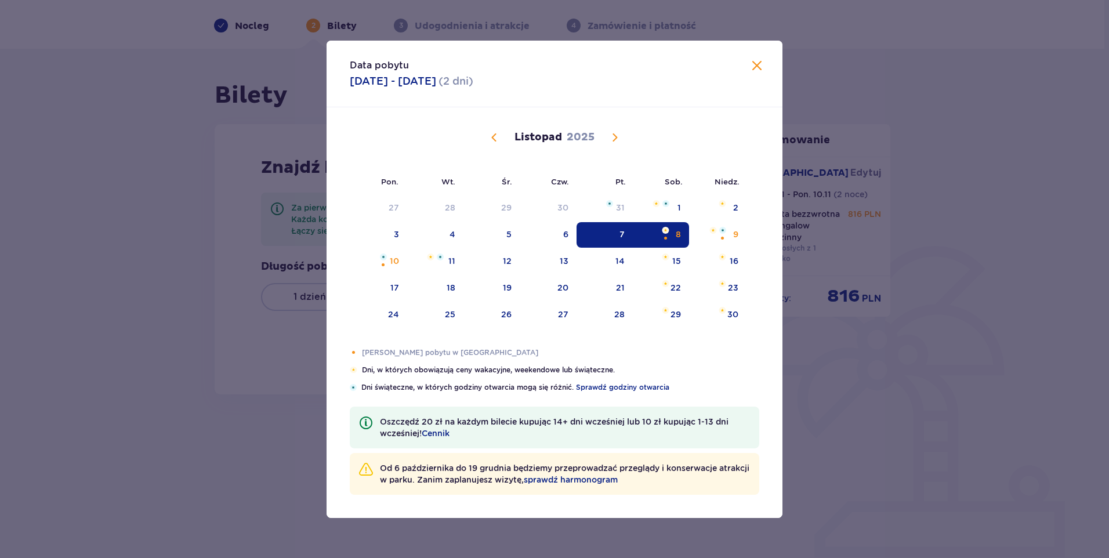
click at [666, 238] on div "Pomarańczowa kropka" at bounding box center [666, 238] width 8 height 8
click at [724, 230] on img at bounding box center [722, 230] width 7 height 7
type input "[DATE] - [DATE]"
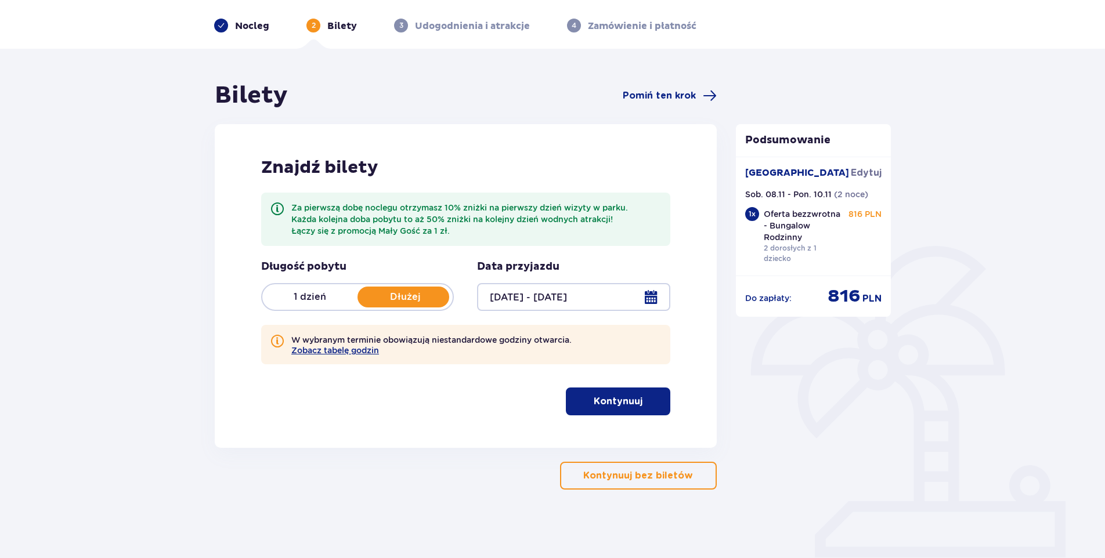
click at [638, 299] on div at bounding box center [573, 297] width 193 height 28
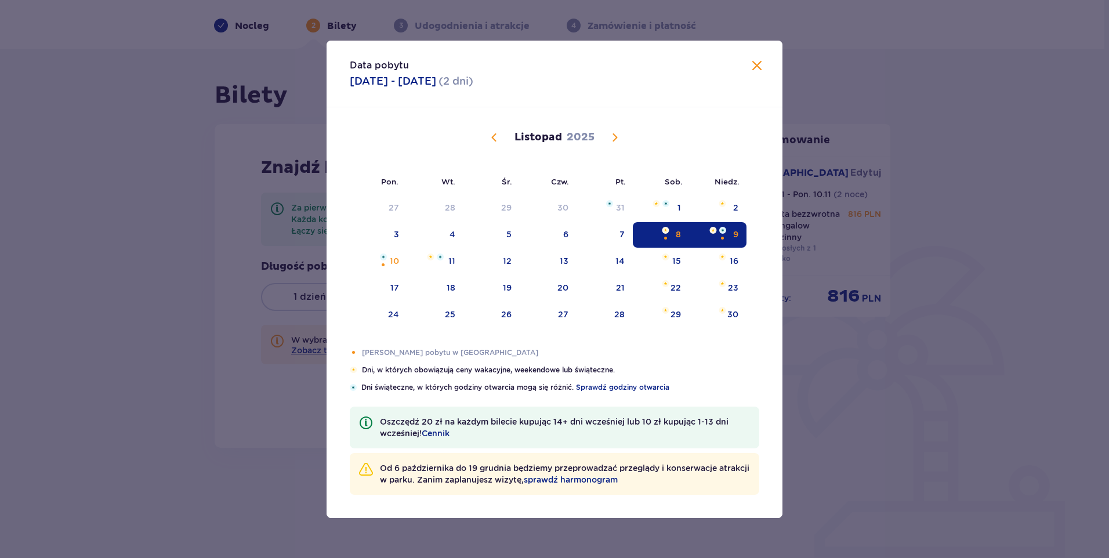
click at [661, 230] on div "8" at bounding box center [661, 235] width 56 height 26
click at [869, 84] on div "Data pobytu [DATE] - [DATE] ( 2 dni ) Pon. Wt. Śr. Czw. Pt. Sob. [GEOGRAPHIC_DA…" at bounding box center [554, 279] width 1109 height 558
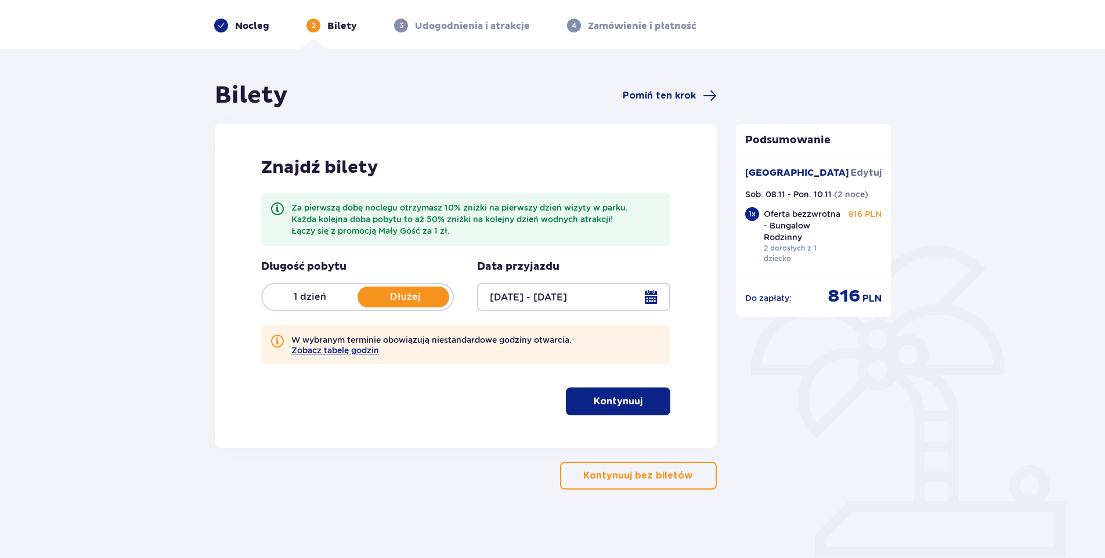
click at [651, 299] on div at bounding box center [573, 297] width 193 height 28
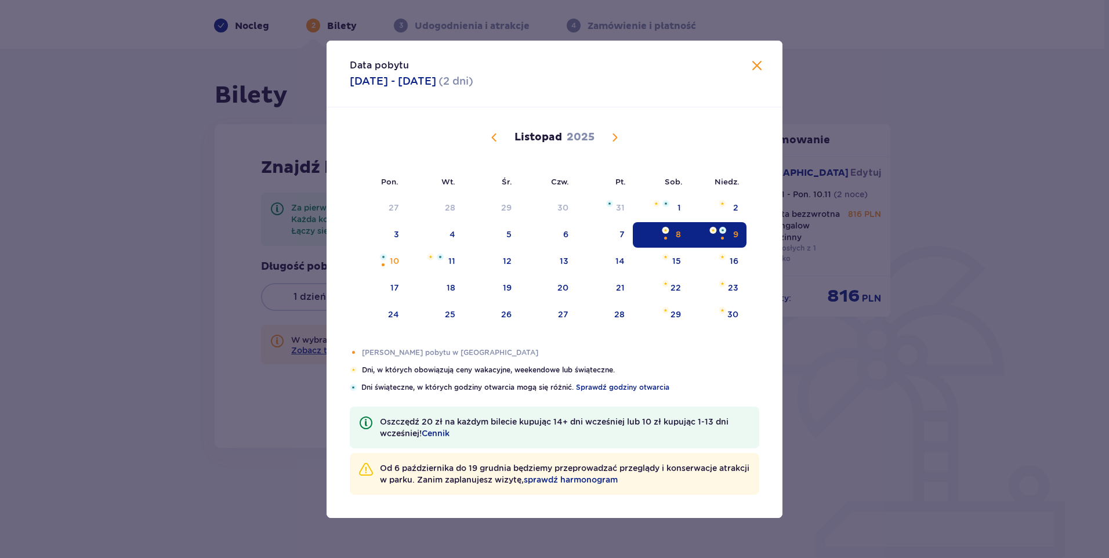
click at [732, 232] on div "9" at bounding box center [717, 235] width 57 height 26
click at [672, 237] on div "8" at bounding box center [661, 235] width 56 height 26
click at [212, 462] on div "Data pobytu [DATE] - [DATE] ( 2 dni ) Pon. Wt. Śr. Czw. Pt. Sob. [GEOGRAPHIC_DA…" at bounding box center [554, 279] width 1109 height 558
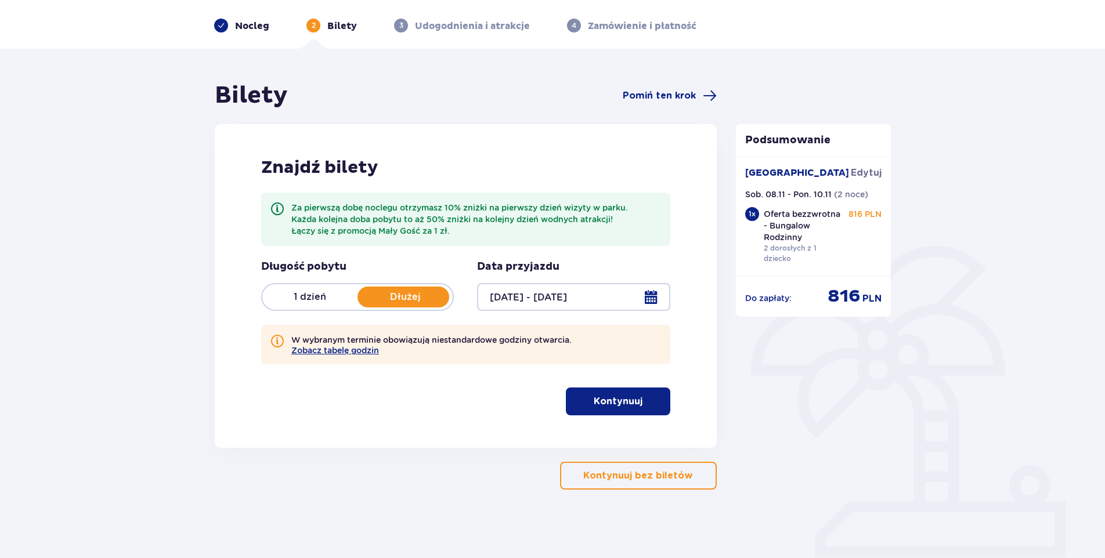
click at [645, 408] on span "button" at bounding box center [645, 402] width 14 height 14
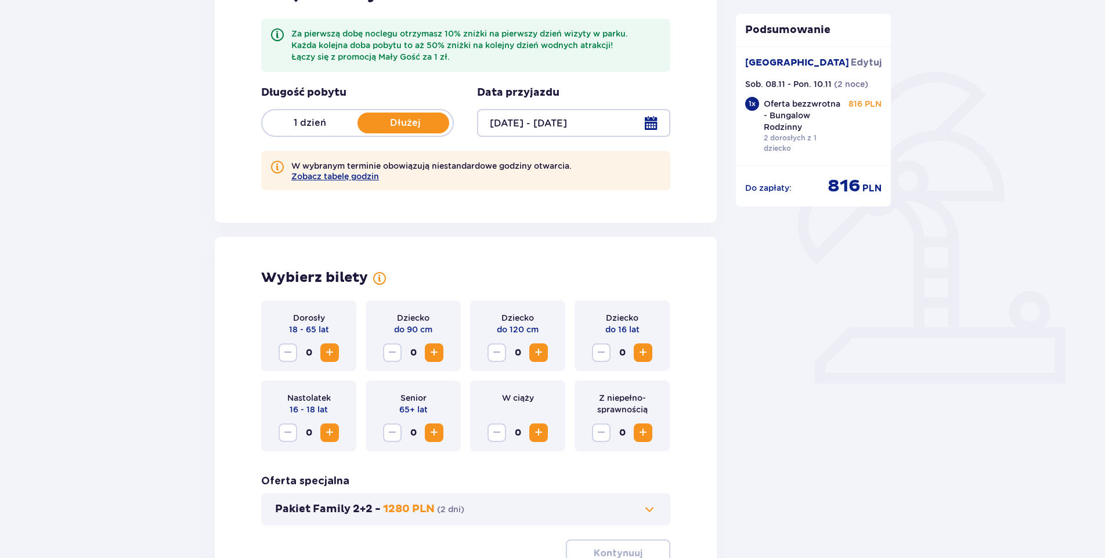
scroll to position [211, 0]
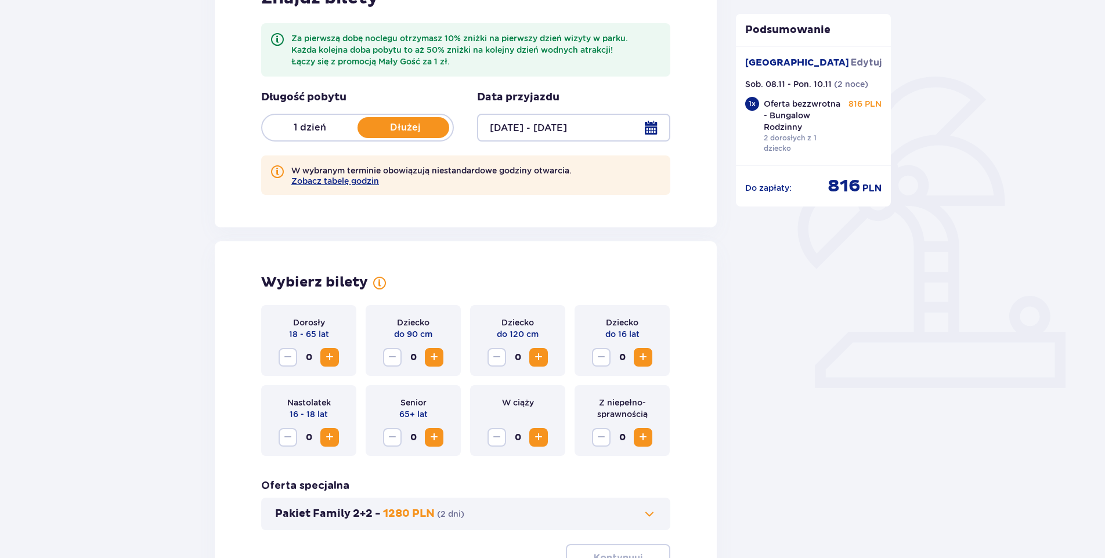
click at [328, 354] on span "Zwiększ" at bounding box center [330, 357] width 14 height 14
click at [331, 355] on span "Zwiększ" at bounding box center [330, 357] width 14 height 14
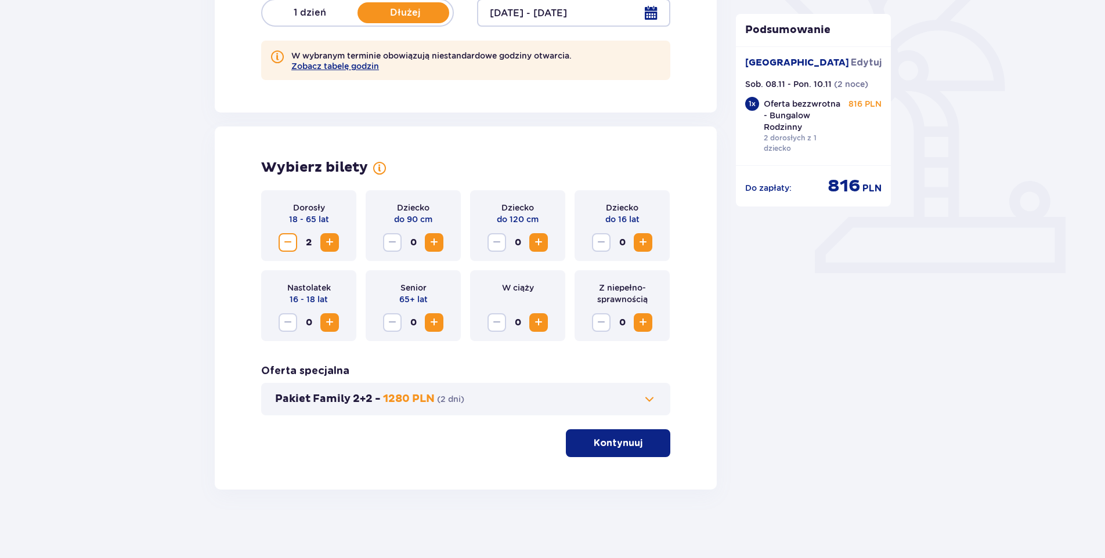
scroll to position [327, 0]
click at [648, 240] on span "Zwiększ" at bounding box center [643, 241] width 14 height 14
click at [651, 393] on span at bounding box center [649, 398] width 14 height 14
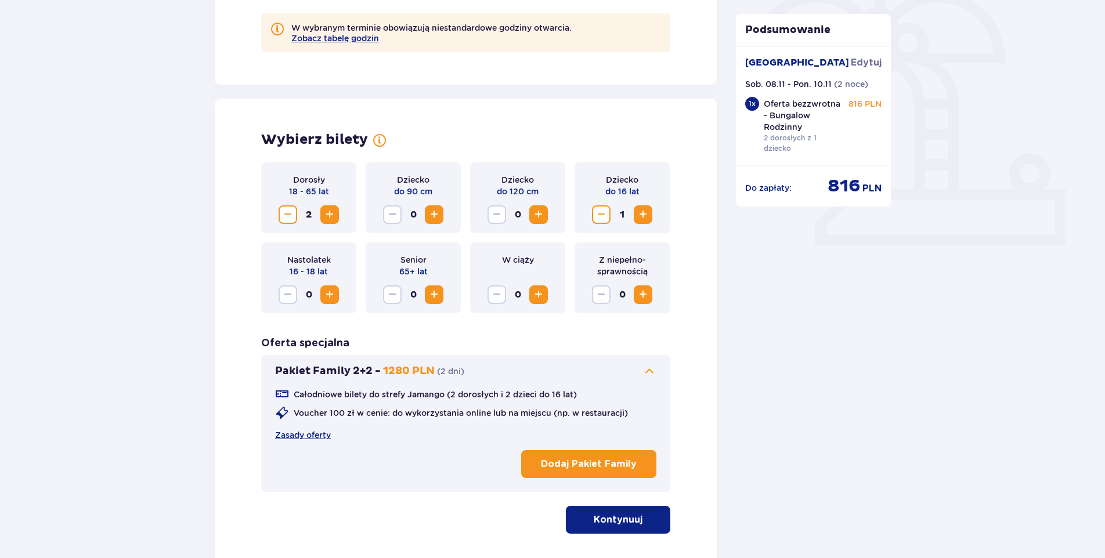
scroll to position [374, 0]
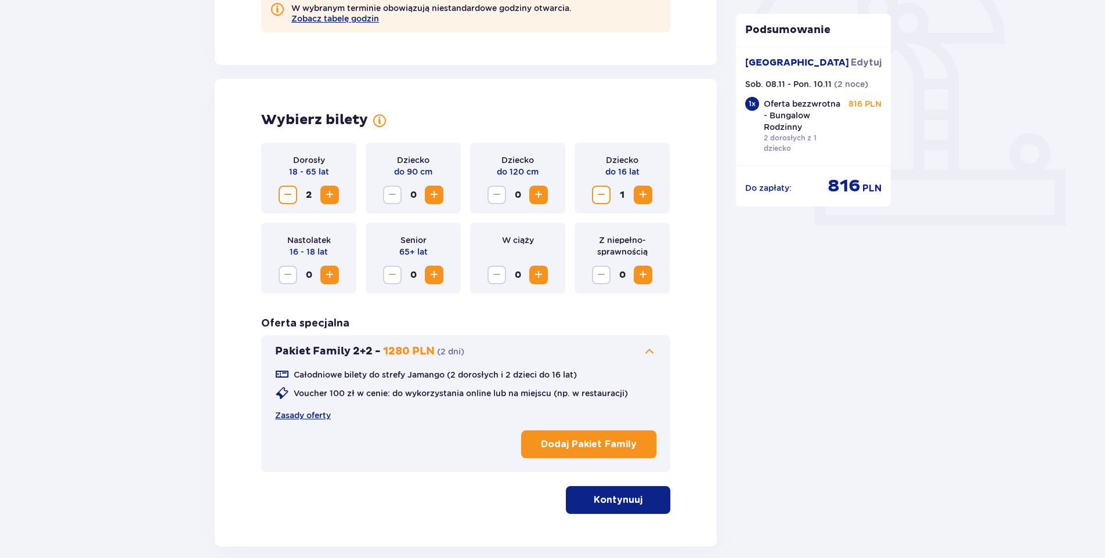
click at [605, 501] on p "Kontynuuj" at bounding box center [618, 500] width 49 height 13
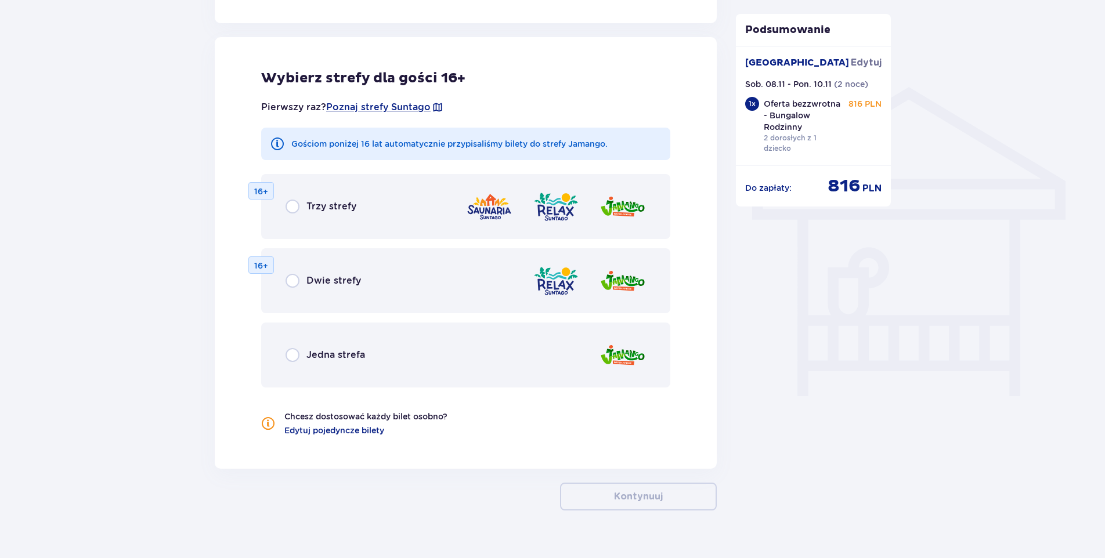
scroll to position [865, 0]
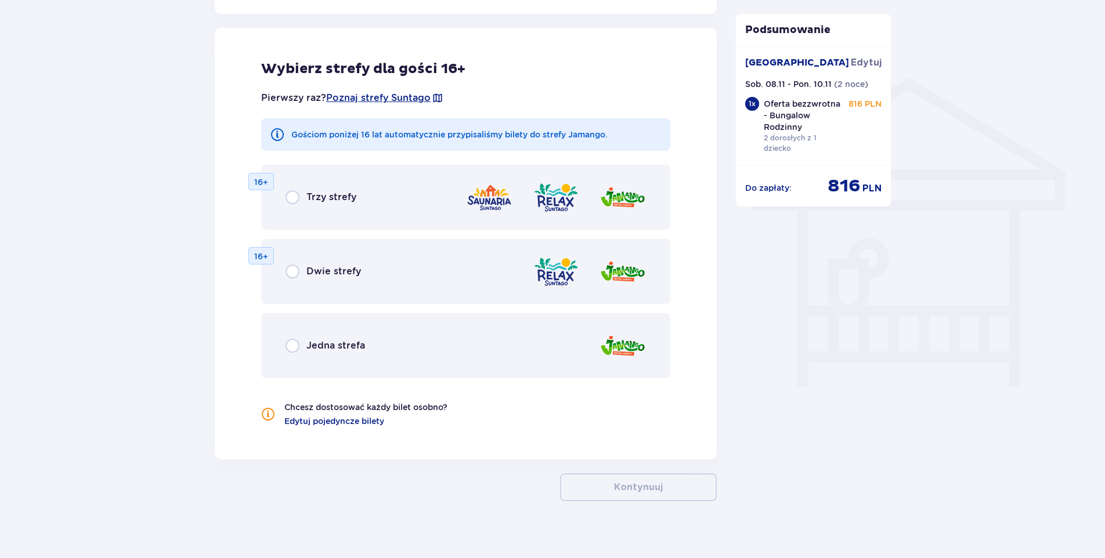
click at [295, 277] on input "radio" at bounding box center [292, 272] width 14 height 14
radio input "true"
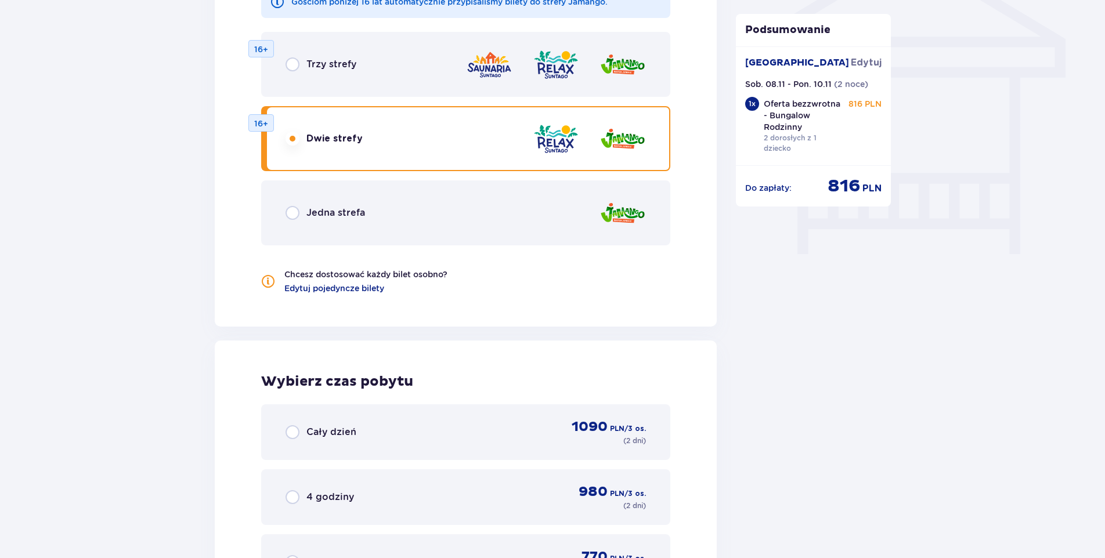
scroll to position [997, 0]
click at [290, 63] on input "radio" at bounding box center [292, 65] width 14 height 14
radio input "true"
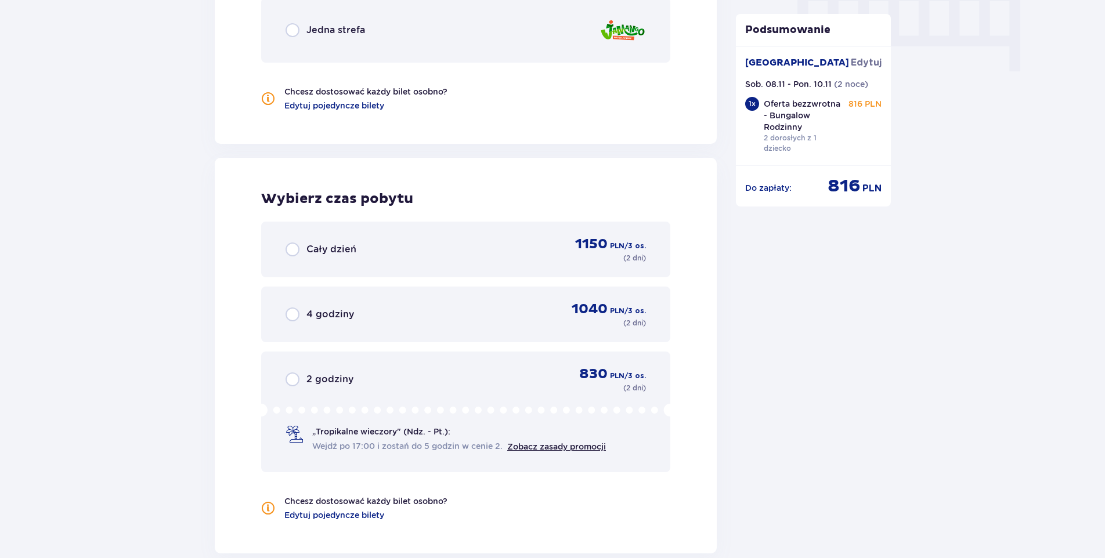
scroll to position [1171, 0]
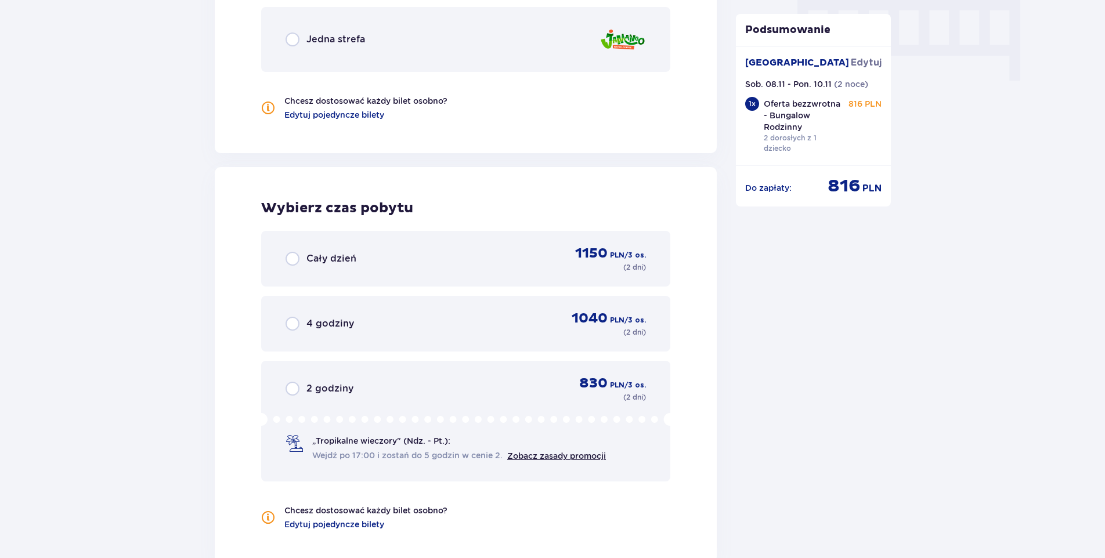
click at [289, 259] on input "radio" at bounding box center [292, 259] width 14 height 14
radio input "true"
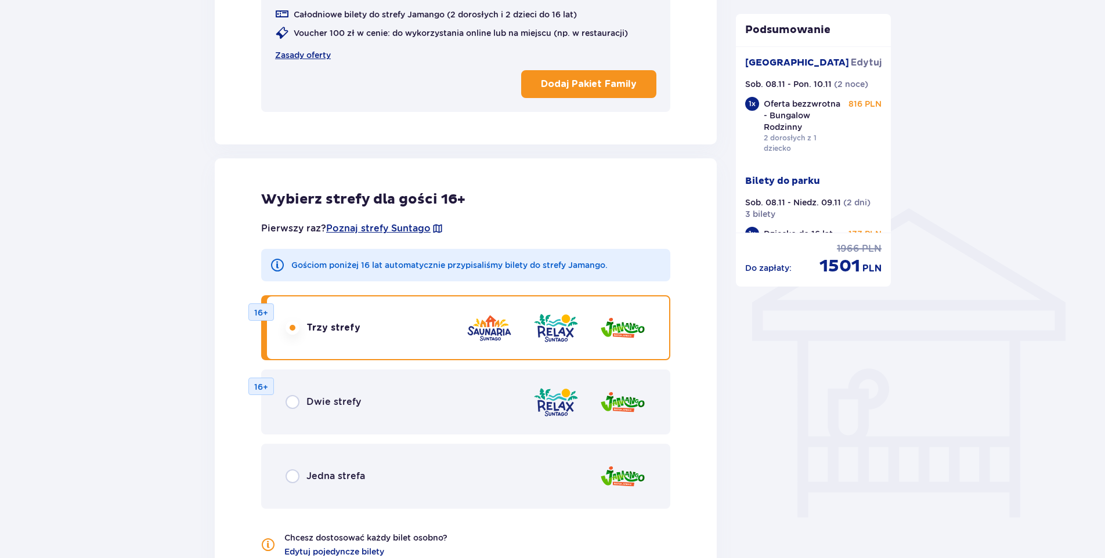
scroll to position [714, 0]
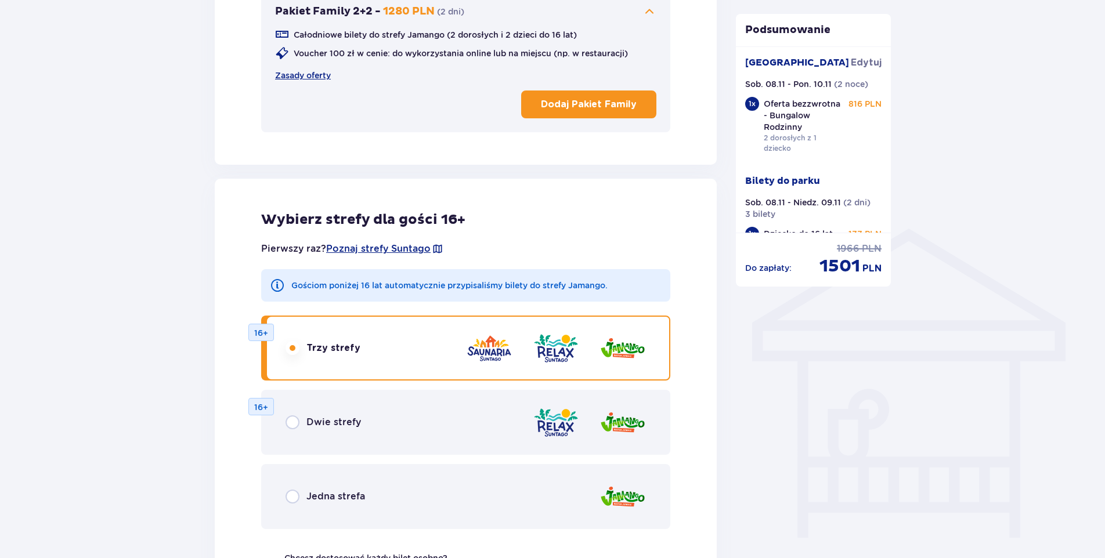
click at [615, 104] on p "Dodaj Pakiet Family" at bounding box center [589, 104] width 96 height 13
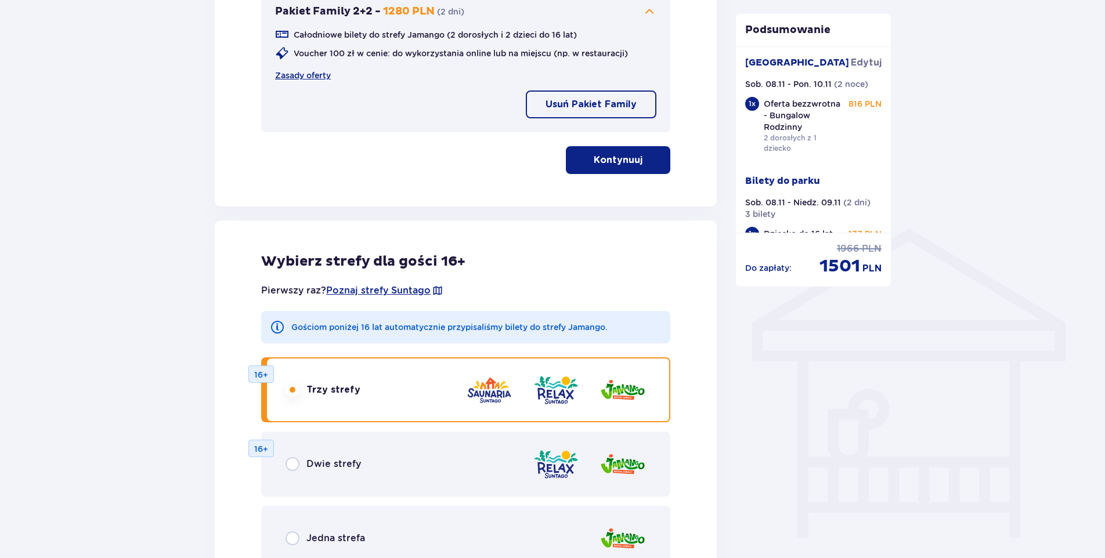
click at [642, 154] on span "button" at bounding box center [645, 160] width 14 height 14
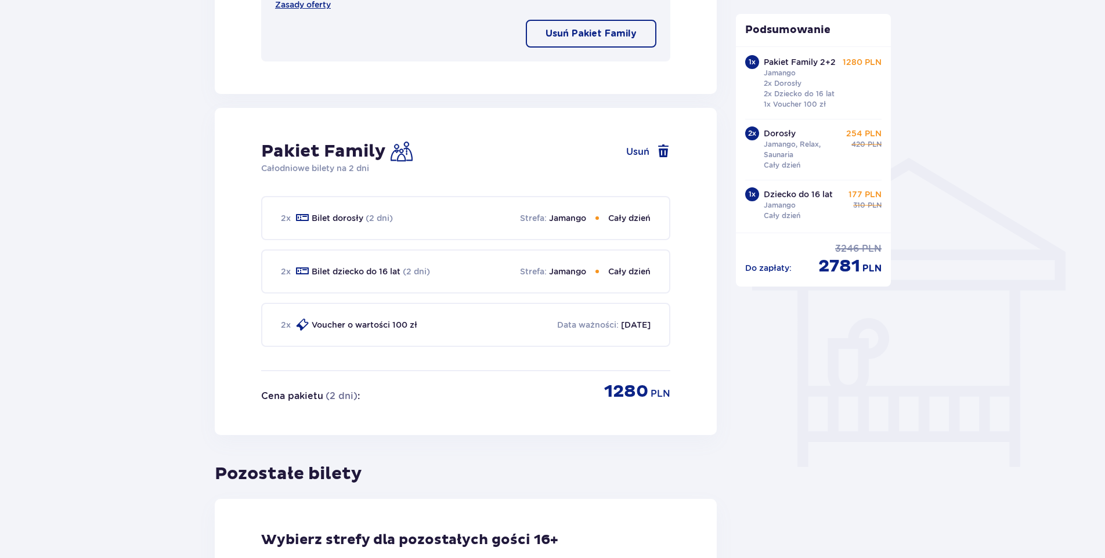
scroll to position [757, 0]
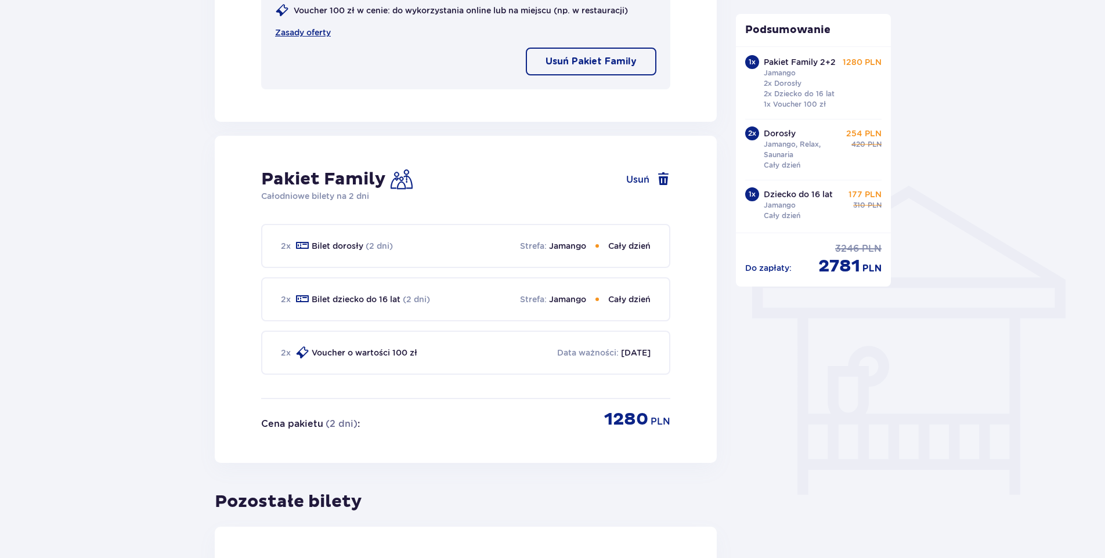
click at [284, 346] on div "2 x Voucher o wartości 100 zł" at bounding box center [349, 353] width 136 height 14
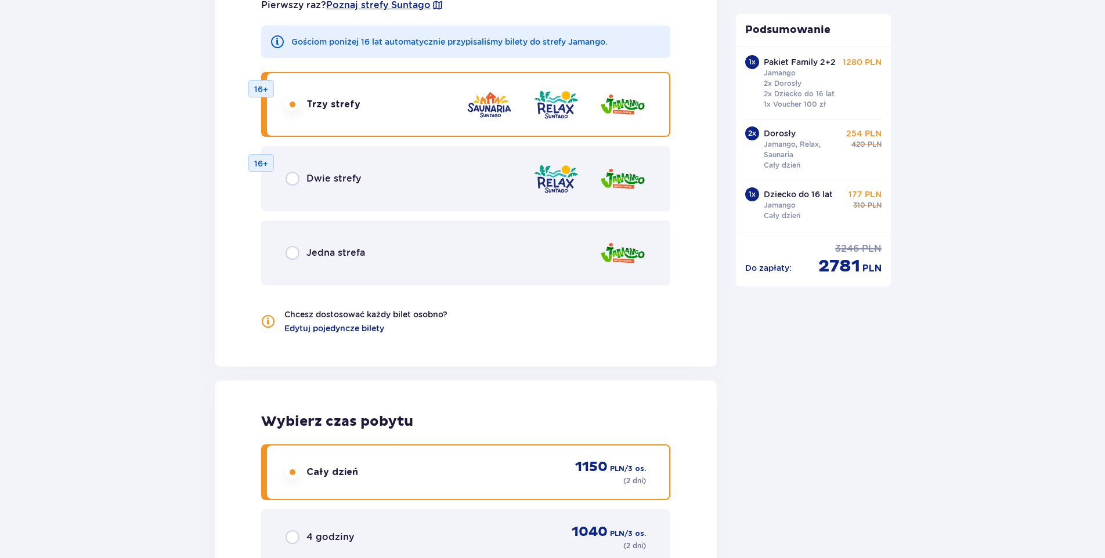
scroll to position [1395, 0]
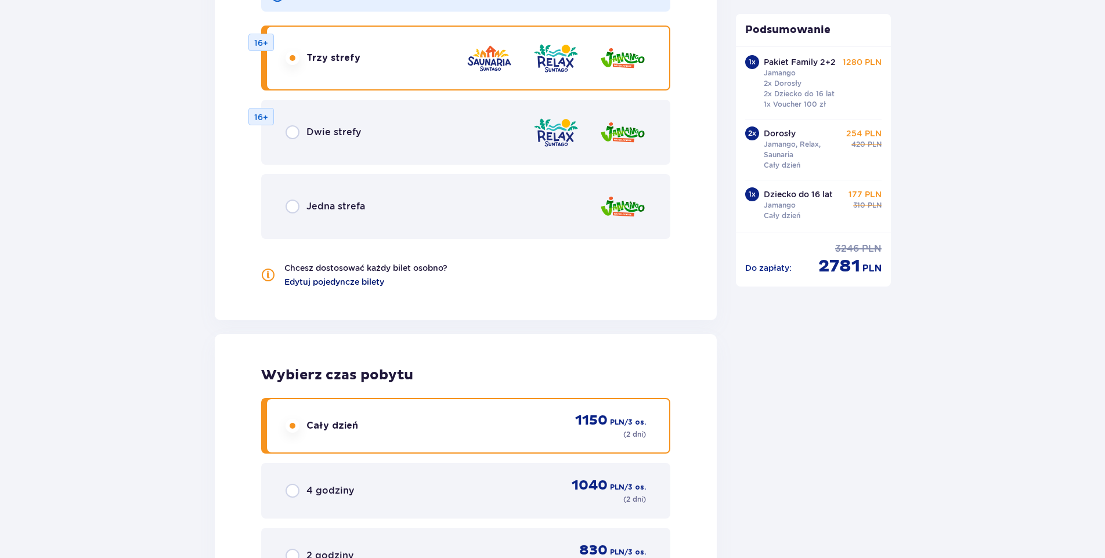
click at [358, 283] on span "Edytuj pojedyncze bilety" at bounding box center [334, 282] width 100 height 12
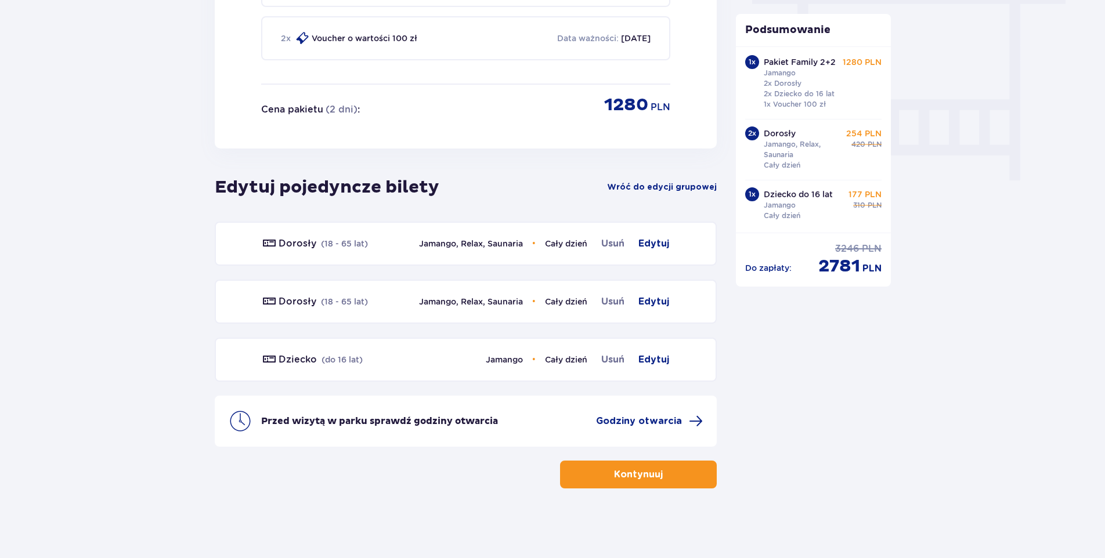
scroll to position [1071, 0]
click at [612, 240] on span "Usuń" at bounding box center [612, 244] width 23 height 14
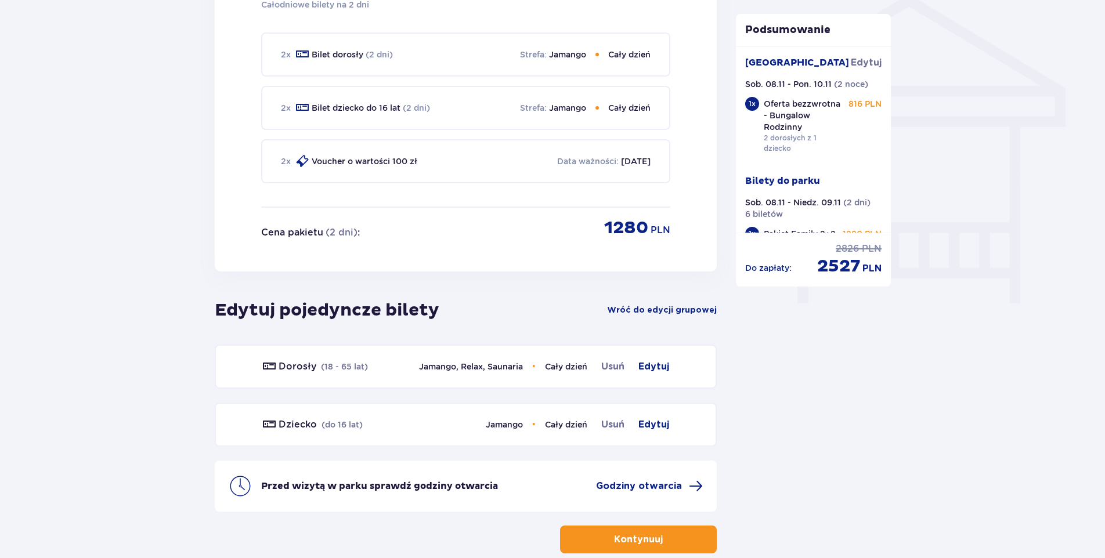
scroll to position [1013, 0]
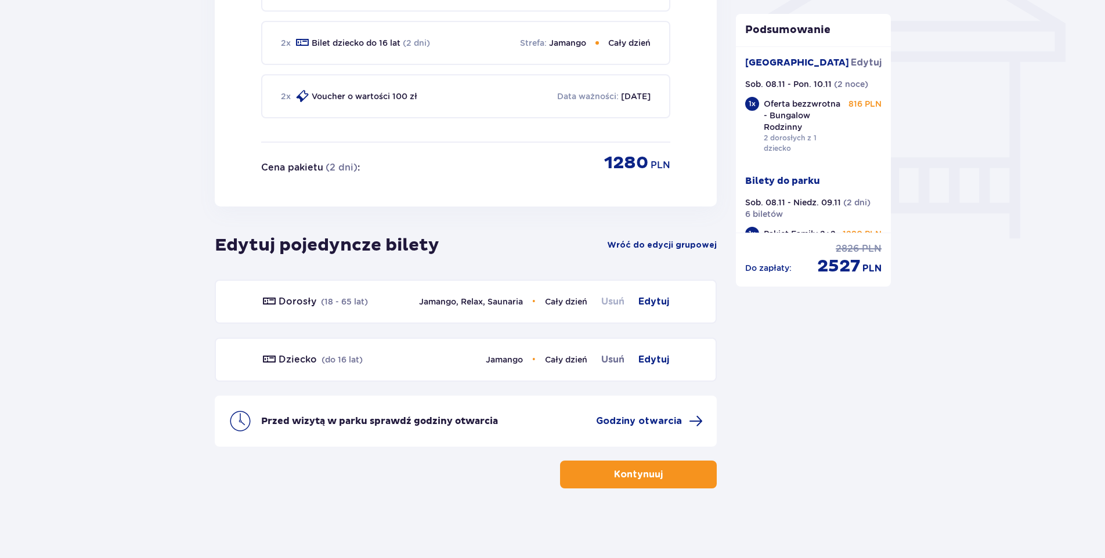
click at [612, 299] on span "Usuń" at bounding box center [612, 302] width 23 height 14
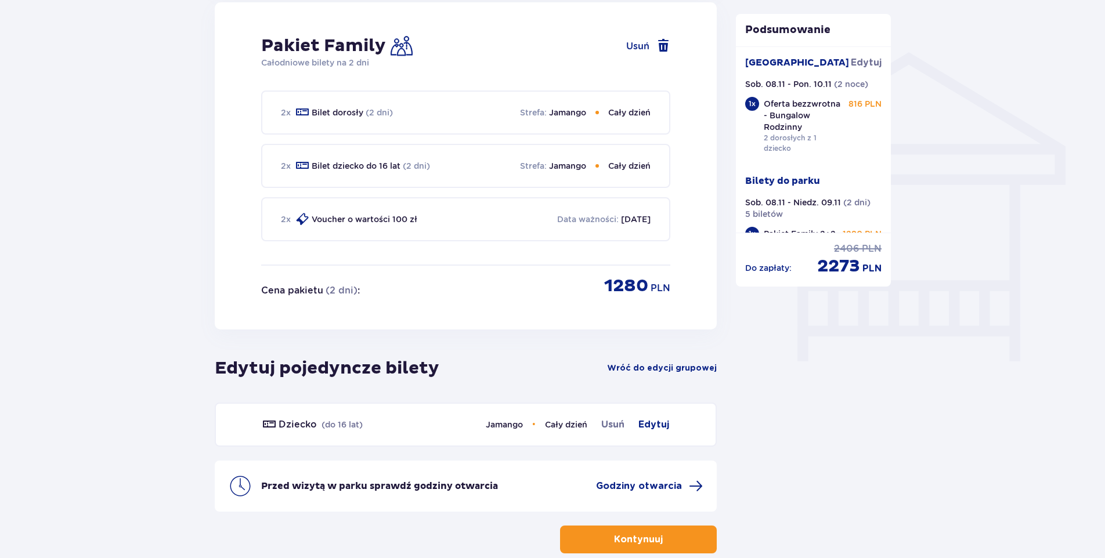
scroll to position [955, 0]
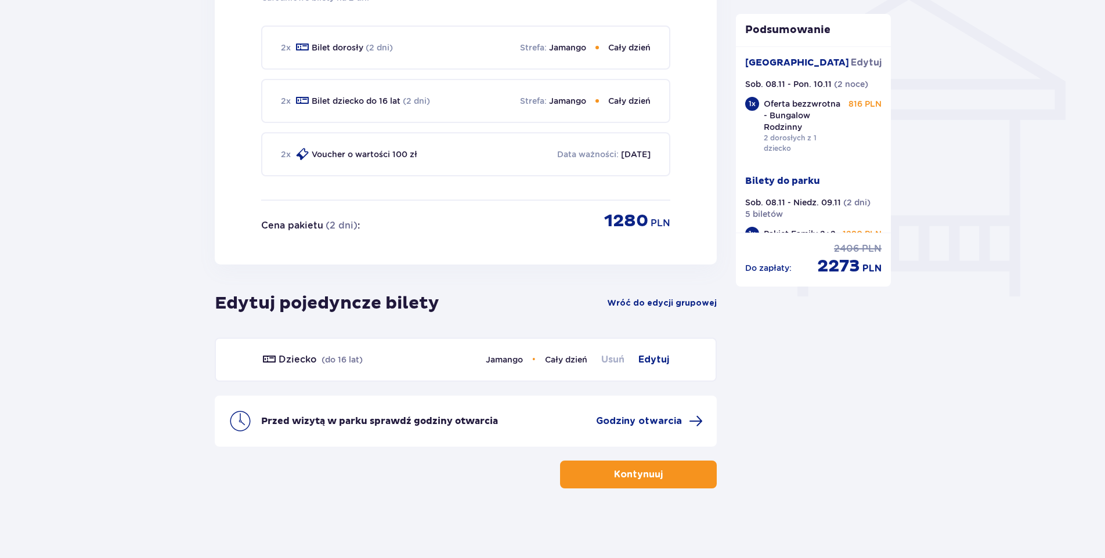
click at [616, 362] on span "Usuń" at bounding box center [612, 360] width 23 height 14
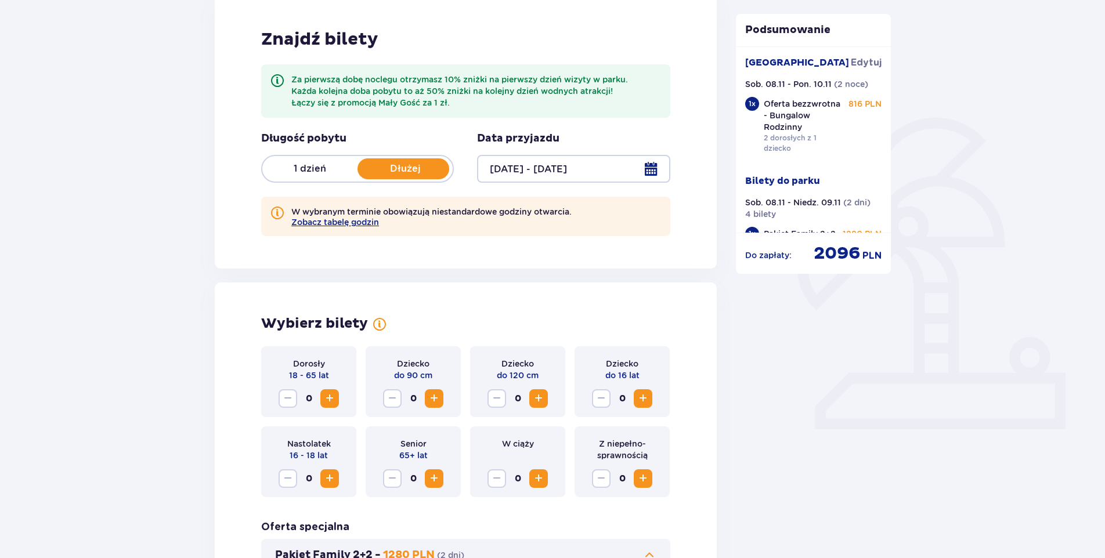
scroll to position [174, 0]
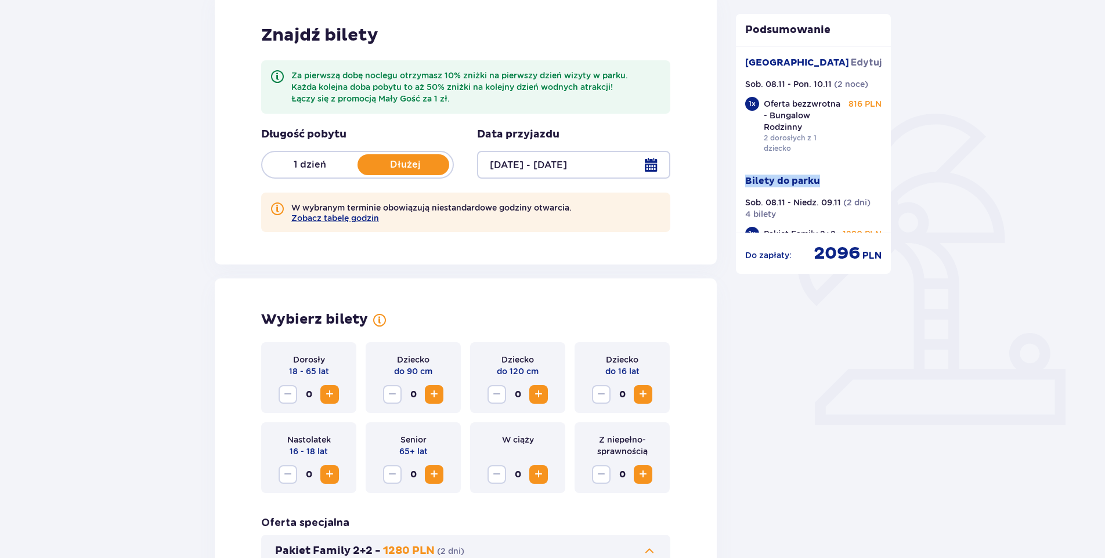
drag, startPoint x: 890, startPoint y: 143, endPoint x: 887, endPoint y: 191, distance: 48.3
click at [887, 191] on div "[GEOGRAPHIC_DATA] [GEOGRAPHIC_DATA] Sob. 08.11 - Pon. 10.11 ( 2 noce ) 1 x Ofer…" at bounding box center [814, 139] width 156 height 186
drag, startPoint x: 887, startPoint y: 191, endPoint x: 850, endPoint y: 183, distance: 37.4
click at [850, 183] on div "[GEOGRAPHIC_DATA] [GEOGRAPHIC_DATA] Sob. 08.11 - Pon. 10.11 ( 2 noce ) 1 x Ofer…" at bounding box center [813, 169] width 137 height 227
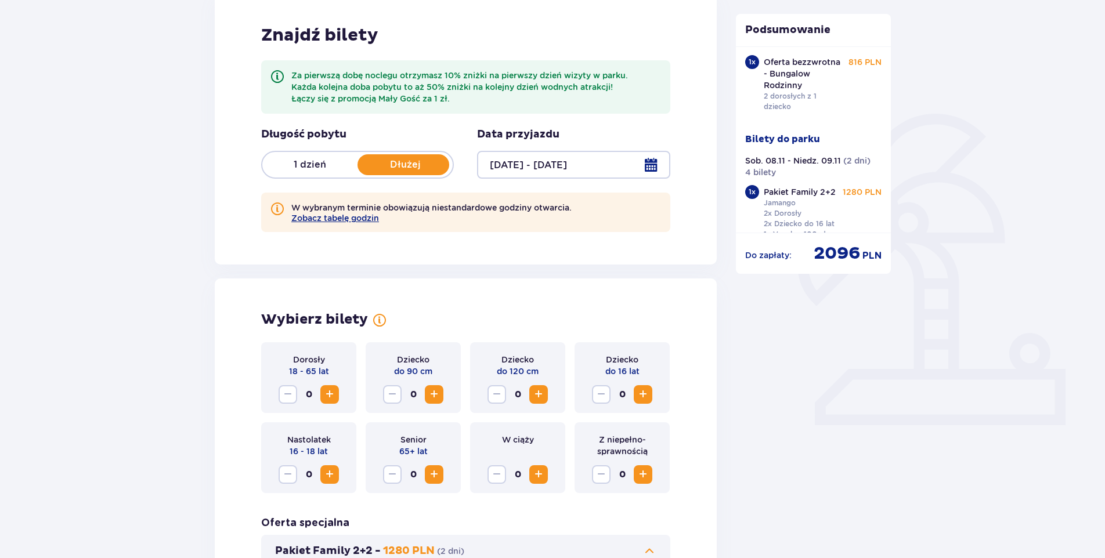
scroll to position [45, 0]
drag, startPoint x: 890, startPoint y: 107, endPoint x: 888, endPoint y: 145, distance: 37.8
click at [888, 145] on div "[GEOGRAPHIC_DATA] [GEOGRAPHIC_DATA] Sob. 08.11 - Pon. 10.11 ( 2 noce ) 1 x Ofer…" at bounding box center [814, 139] width 156 height 186
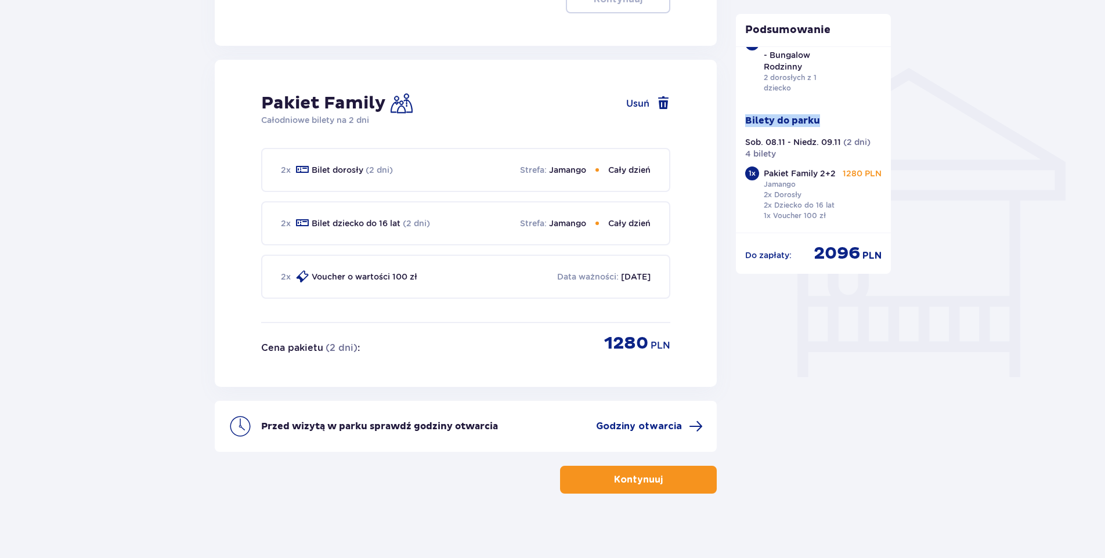
scroll to position [880, 0]
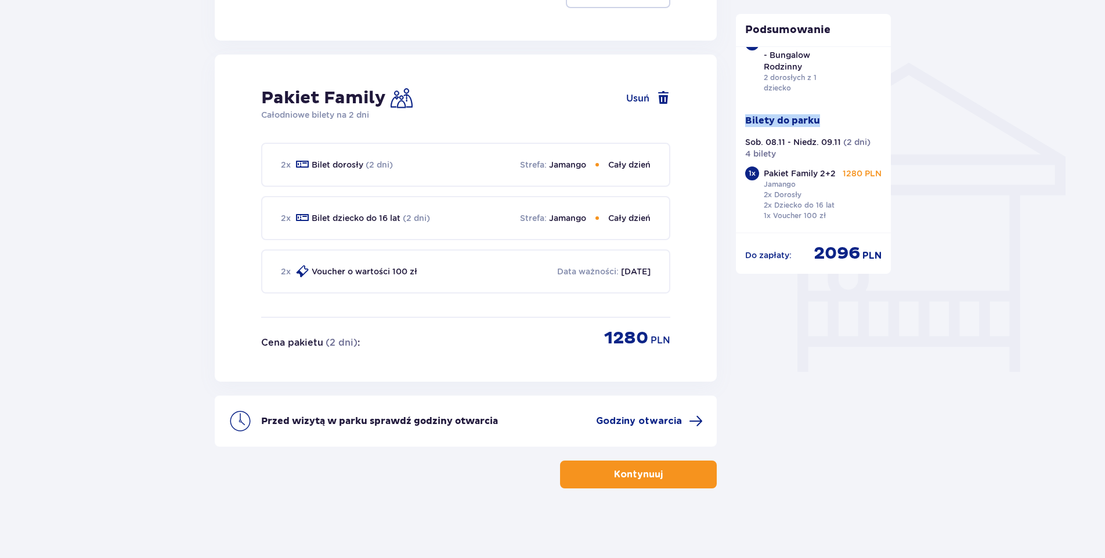
click at [653, 473] on button "Kontynuuj" at bounding box center [638, 475] width 157 height 28
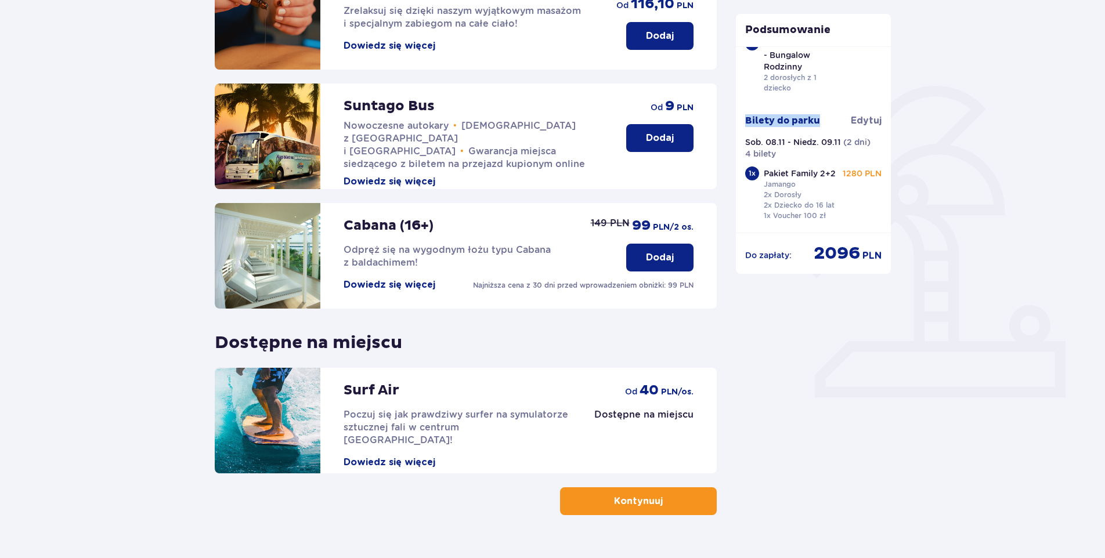
scroll to position [229, 0]
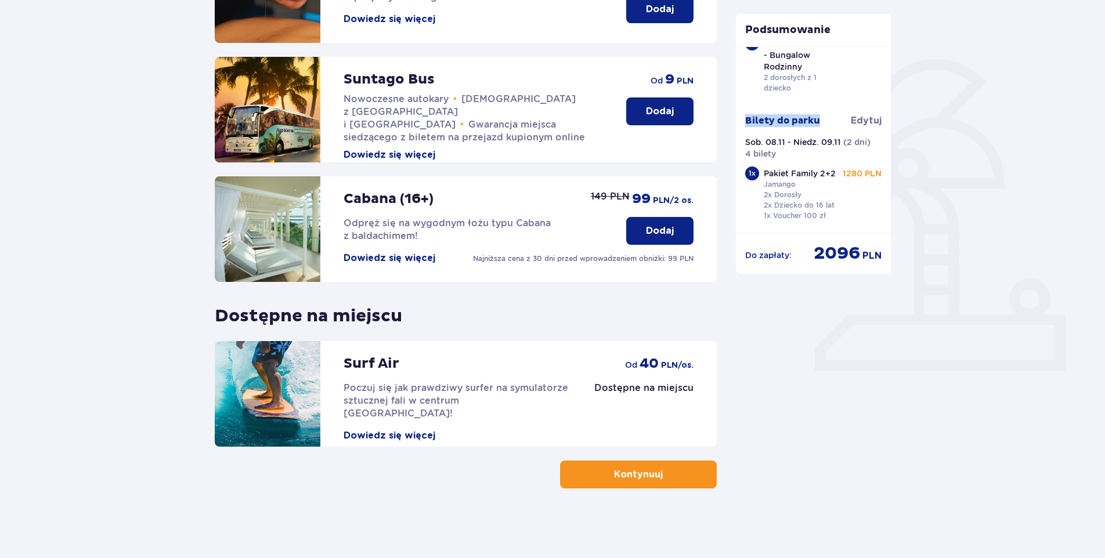
click at [664, 476] on span "button" at bounding box center [665, 475] width 14 height 14
